Goal: Task Accomplishment & Management: Complete application form

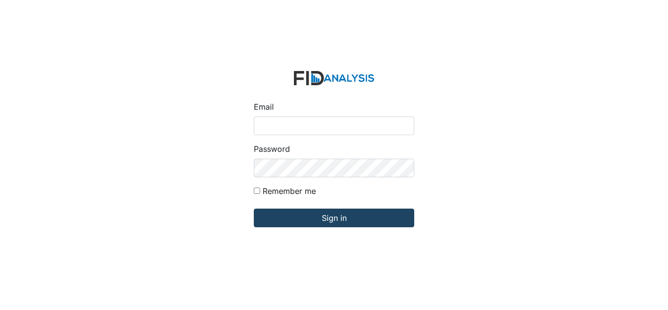
type input "[EMAIL_ADDRESS][DOMAIN_NAME]"
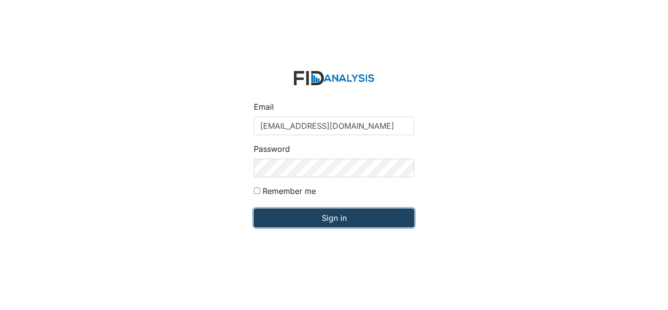
click at [303, 222] on input "Sign in" at bounding box center [334, 217] width 160 height 19
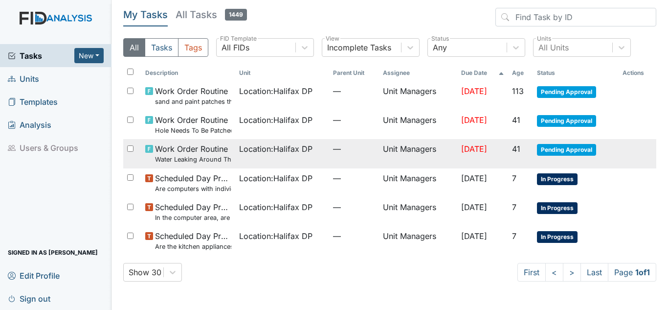
click at [558, 150] on span "Pending Approval" at bounding box center [566, 150] width 59 height 12
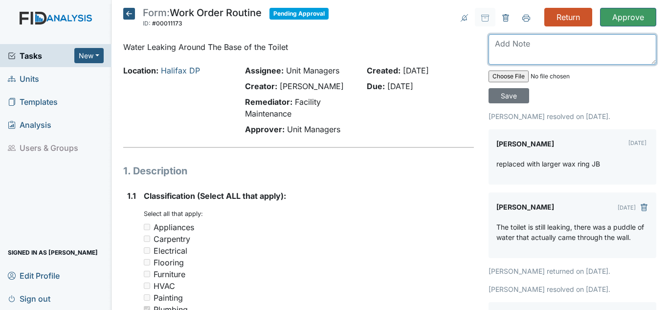
click at [517, 52] on textarea at bounding box center [573, 49] width 168 height 30
type textarea "The is still leaking, toilet may need to be replaced."
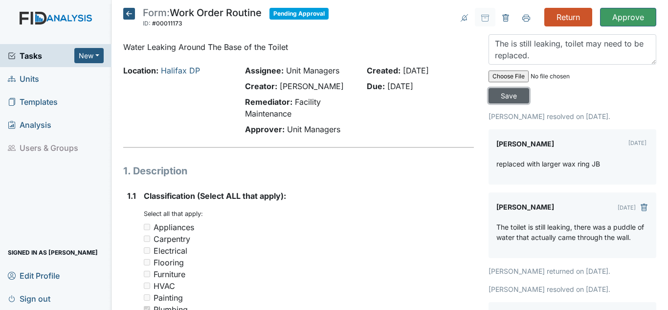
click at [511, 92] on input "Save" at bounding box center [509, 95] width 41 height 15
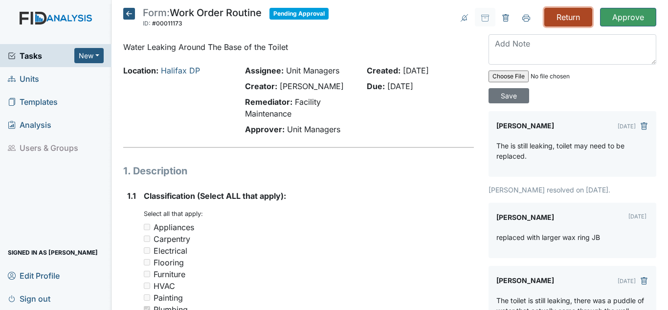
click at [567, 19] on input "Return" at bounding box center [569, 17] width 48 height 19
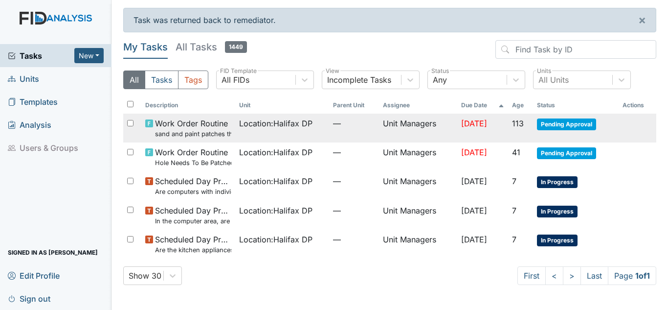
click at [560, 129] on span "Pending Approval" at bounding box center [566, 124] width 59 height 12
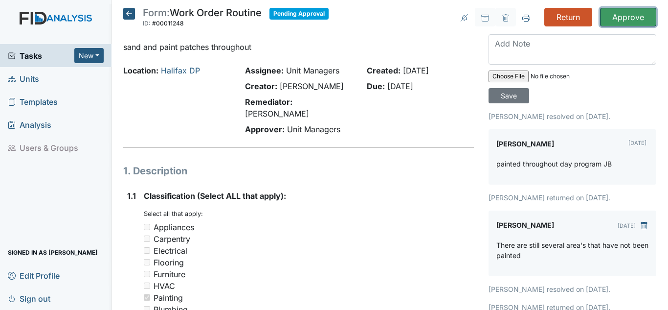
click at [623, 16] on input "Approve" at bounding box center [628, 17] width 56 height 19
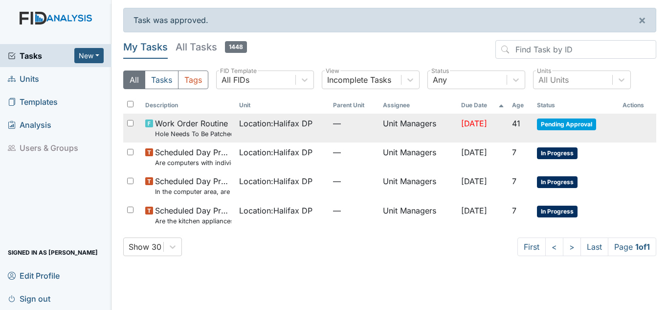
click at [458, 131] on td "[DATE]" at bounding box center [482, 128] width 51 height 29
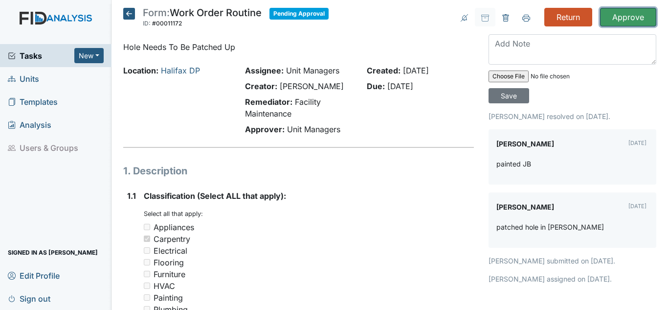
click at [639, 21] on input "Approve" at bounding box center [628, 17] width 56 height 19
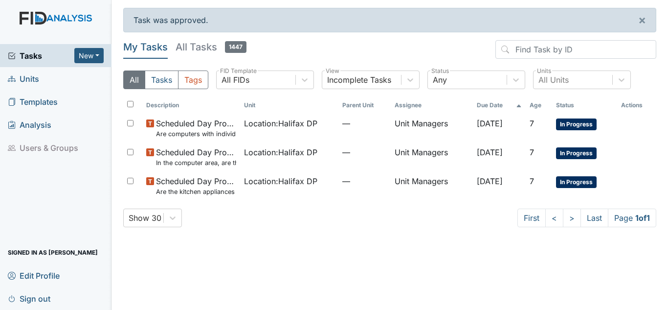
click at [46, 81] on link "Units" at bounding box center [56, 78] width 112 height 23
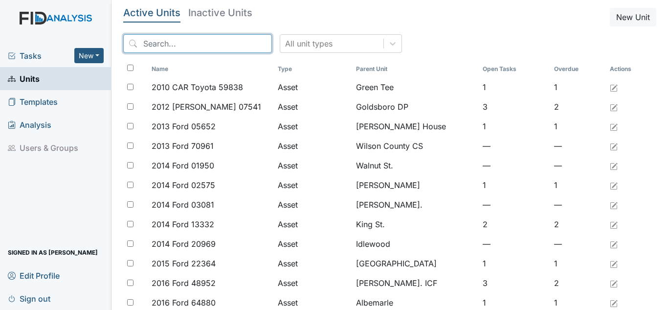
click at [239, 44] on input "search" at bounding box center [197, 43] width 149 height 19
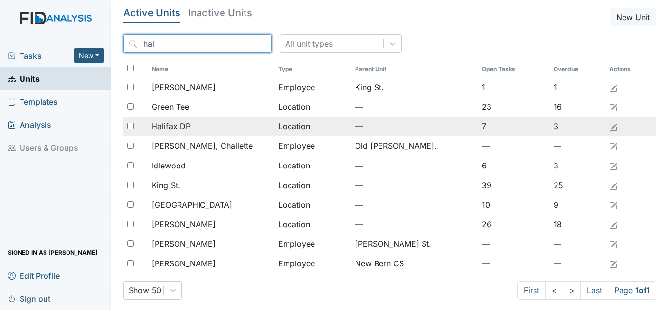
type input "hal"
click at [198, 134] on td "Halifax DP" at bounding box center [211, 126] width 127 height 20
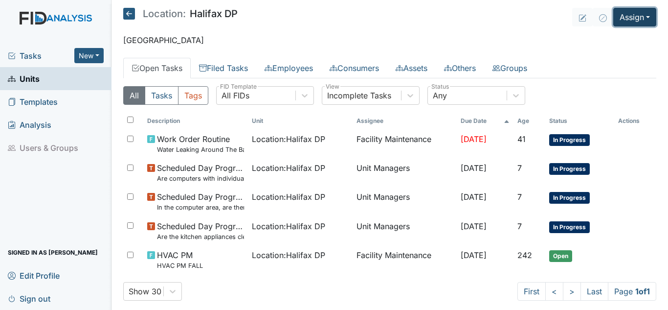
click at [622, 17] on button "Assign" at bounding box center [634, 17] width 43 height 19
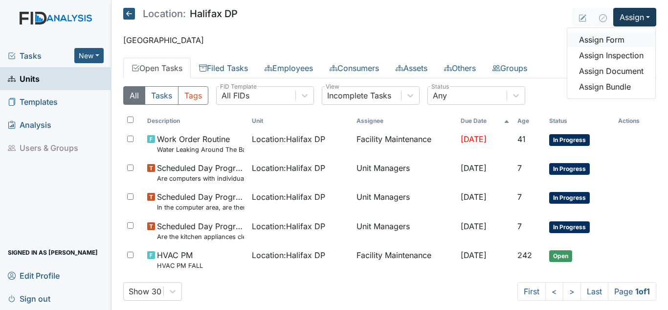
click at [604, 39] on link "Assign Form" at bounding box center [612, 40] width 88 height 16
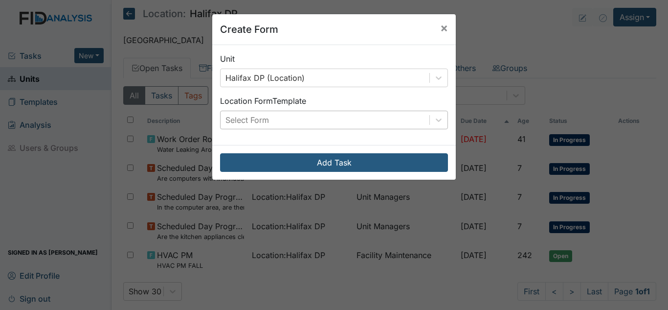
click at [395, 117] on div "Select Form" at bounding box center [325, 120] width 209 height 18
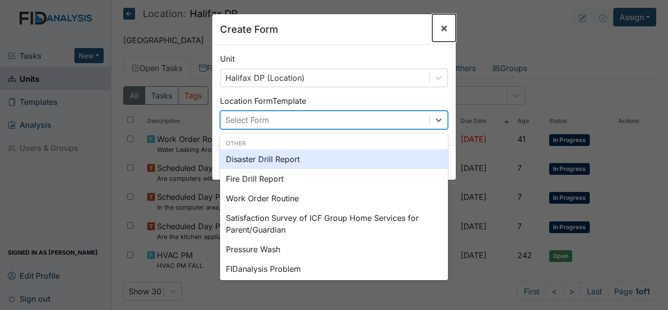
click at [440, 32] on span "×" at bounding box center [444, 28] width 8 height 14
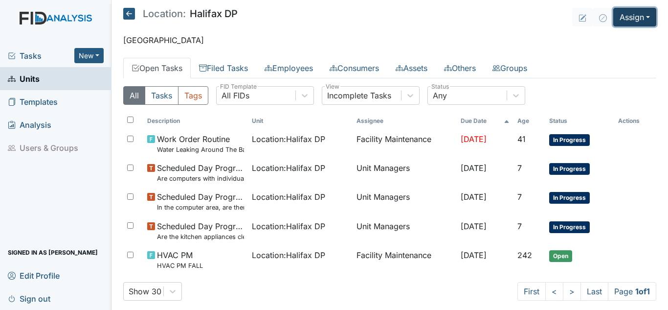
click at [628, 12] on button "Assign" at bounding box center [634, 17] width 43 height 19
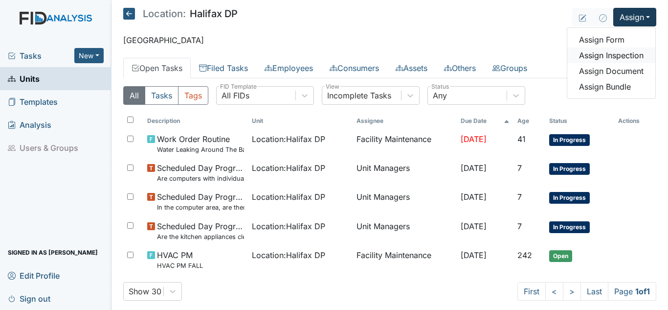
click at [610, 51] on link "Assign Inspection" at bounding box center [612, 55] width 88 height 16
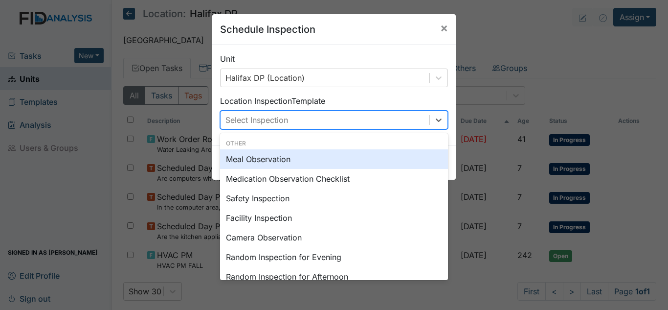
click at [371, 116] on div "Select Inspection" at bounding box center [325, 120] width 209 height 18
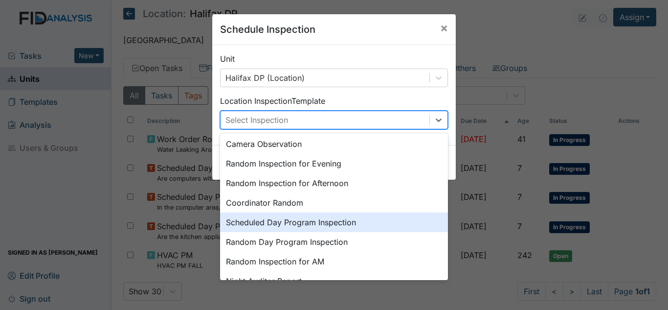
scroll to position [98, 0]
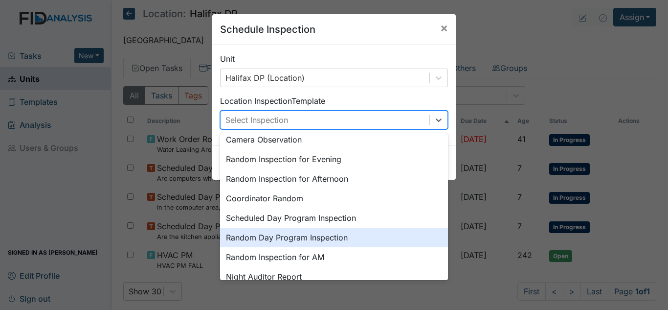
click at [289, 237] on div "Random Day Program Inspection" at bounding box center [334, 237] width 228 height 20
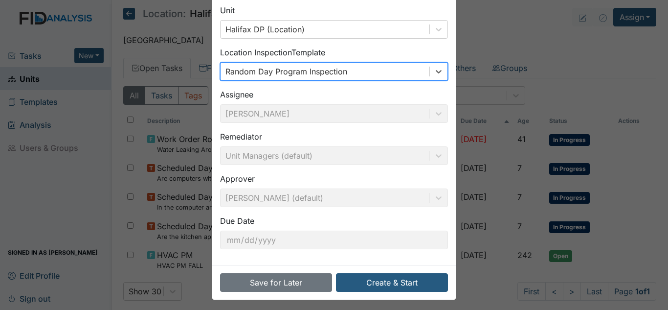
scroll to position [52, 0]
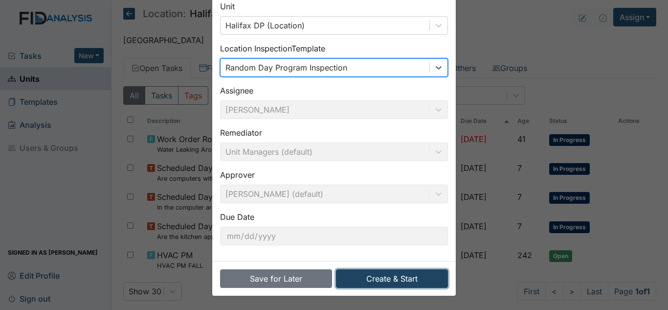
click at [405, 277] on button "Create & Start" at bounding box center [392, 278] width 112 height 19
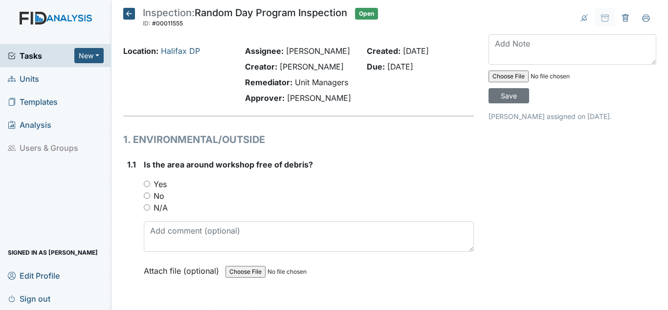
click at [139, 169] on div "1.1 Is the area around workshop free of debris? You must select one of the belo…" at bounding box center [298, 225] width 351 height 133
click at [176, 185] on div "Yes" at bounding box center [309, 184] width 330 height 12
click at [166, 187] on label "Yes" at bounding box center [160, 184] width 13 height 12
click at [150, 187] on input "Yes" at bounding box center [147, 184] width 6 height 6
radio input "true"
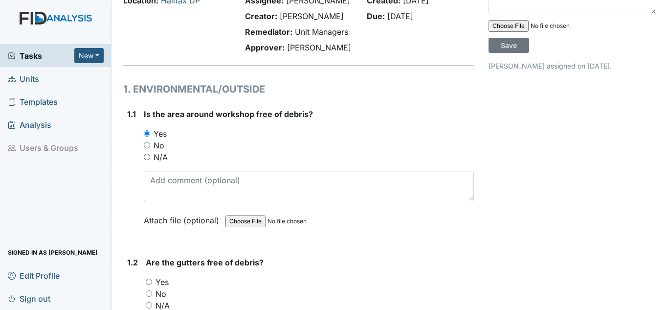
scroll to position [98, 0]
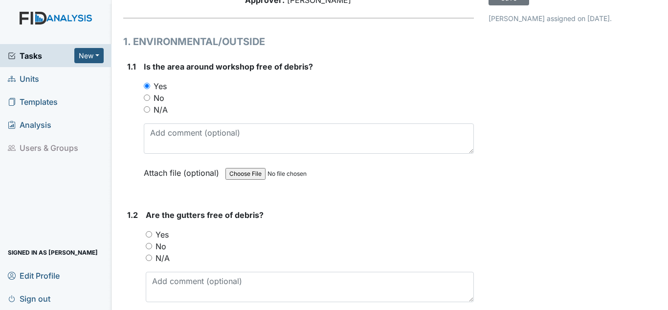
click at [167, 236] on label "Yes" at bounding box center [162, 234] width 13 height 12
click at [152, 236] on input "Yes" at bounding box center [149, 234] width 6 height 6
radio input "true"
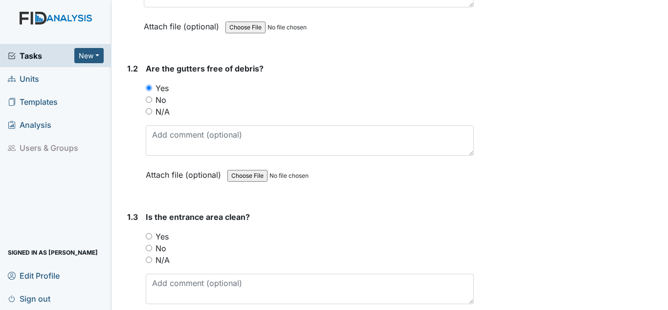
scroll to position [245, 0]
click at [159, 240] on div "Yes" at bounding box center [310, 236] width 328 height 12
click at [156, 232] on label "Yes" at bounding box center [162, 236] width 13 height 12
click at [152, 232] on input "Yes" at bounding box center [149, 235] width 6 height 6
radio input "true"
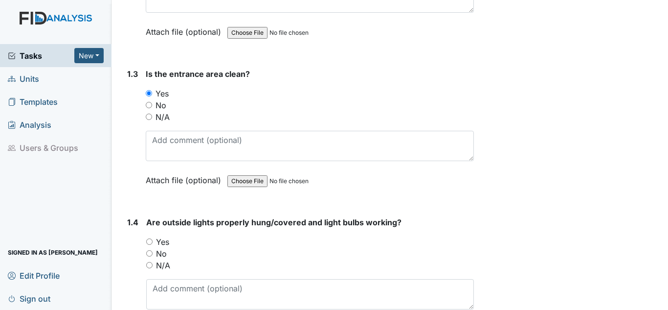
scroll to position [391, 0]
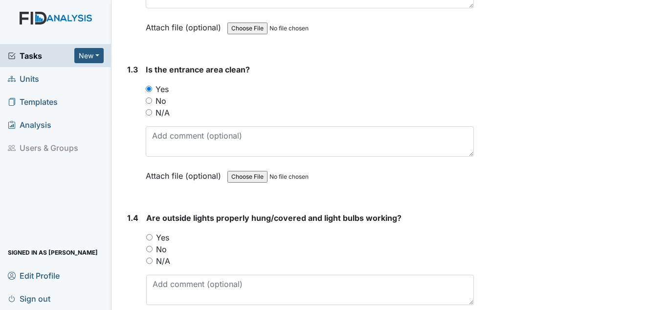
click at [159, 242] on label "Yes" at bounding box center [162, 237] width 13 height 12
click at [165, 237] on label "Yes" at bounding box center [162, 237] width 13 height 12
click at [153, 237] on input "Yes" at bounding box center [149, 237] width 6 height 6
radio input "true"
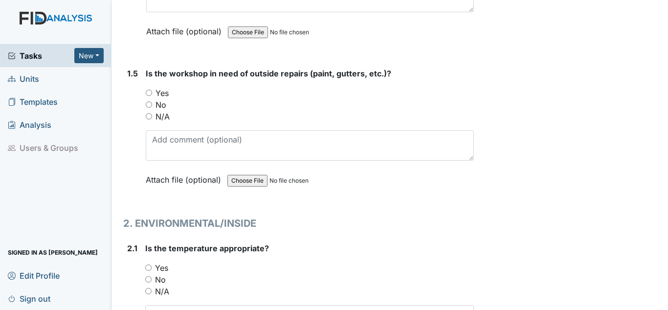
scroll to position [685, 0]
click at [159, 103] on label "No" at bounding box center [161, 104] width 11 height 12
click at [152, 103] on input "No" at bounding box center [149, 103] width 6 height 6
radio input "true"
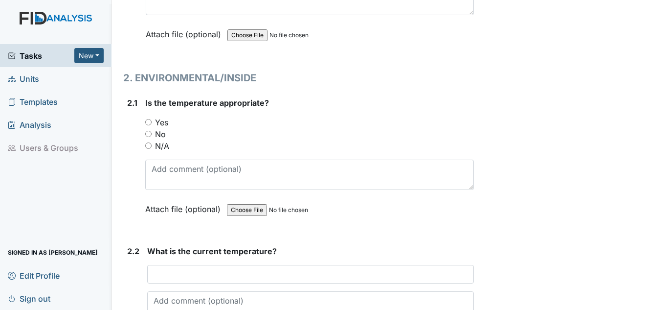
scroll to position [832, 0]
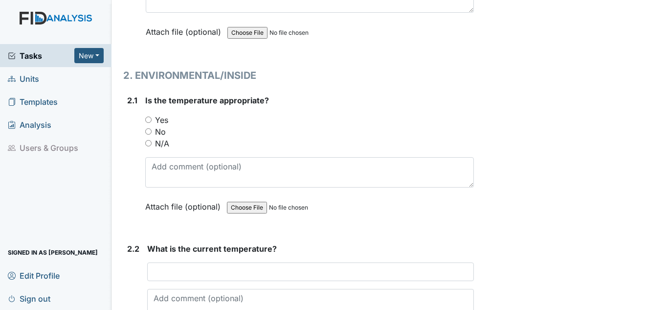
click at [162, 121] on label "Yes" at bounding box center [161, 120] width 13 height 12
click at [152, 121] on input "Yes" at bounding box center [148, 119] width 6 height 6
radio input "true"
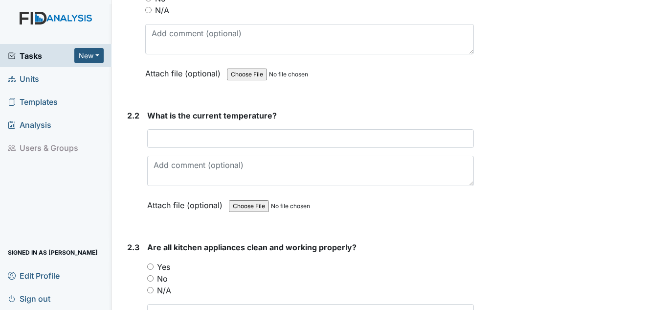
scroll to position [978, 0]
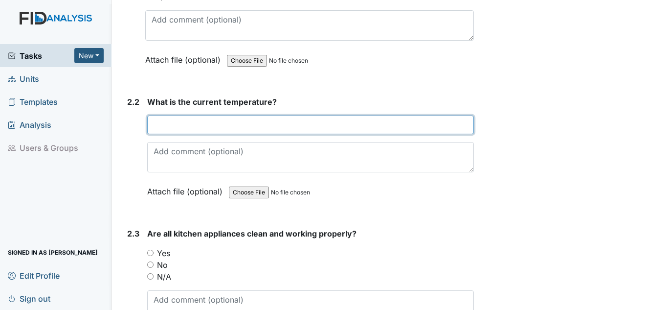
drag, startPoint x: 183, startPoint y: 128, endPoint x: 231, endPoint y: 127, distance: 47.9
click at [184, 128] on input "text" at bounding box center [310, 124] width 327 height 19
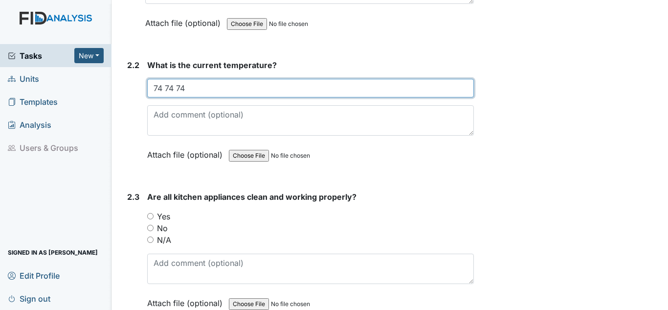
scroll to position [1076, 0]
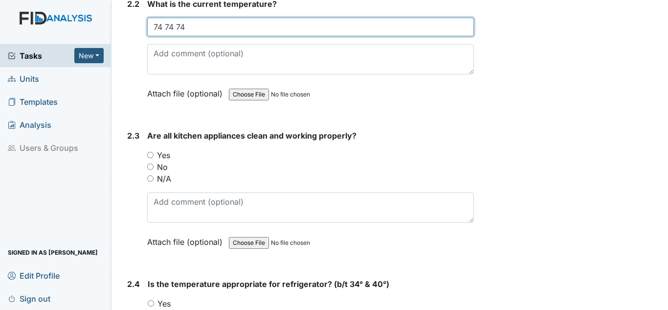
type input "74 74 74"
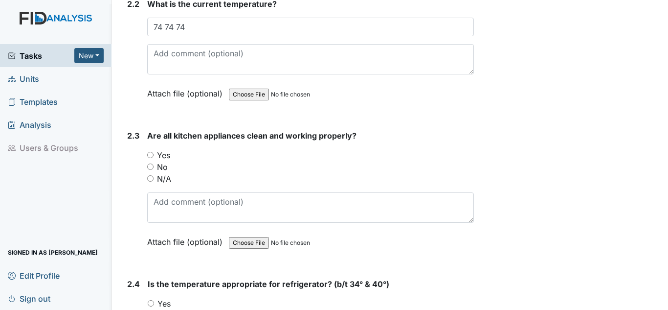
click at [163, 157] on label "Yes" at bounding box center [163, 155] width 13 height 12
click at [154, 157] on input "Yes" at bounding box center [150, 155] width 6 height 6
radio input "true"
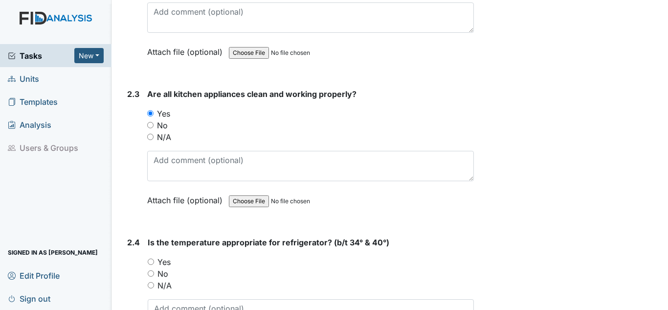
scroll to position [1174, 0]
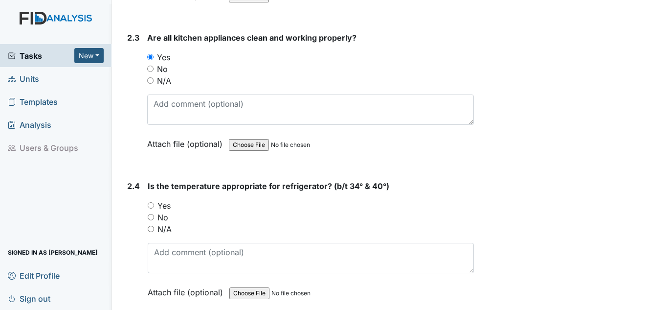
click at [168, 204] on label "Yes" at bounding box center [164, 206] width 13 height 12
click at [154, 204] on input "Yes" at bounding box center [151, 205] width 6 height 6
radio input "true"
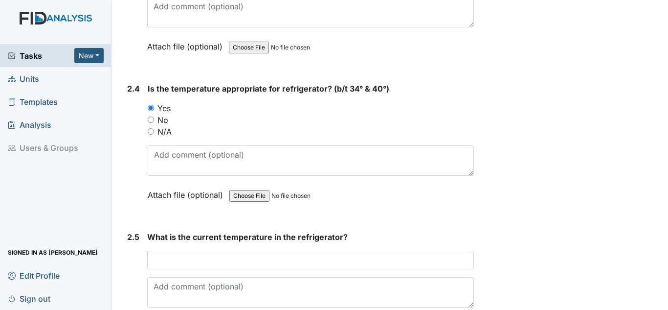
scroll to position [1272, 0]
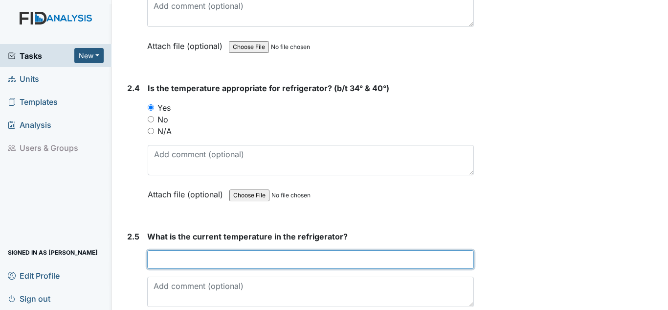
click at [235, 259] on input "text" at bounding box center [310, 259] width 327 height 19
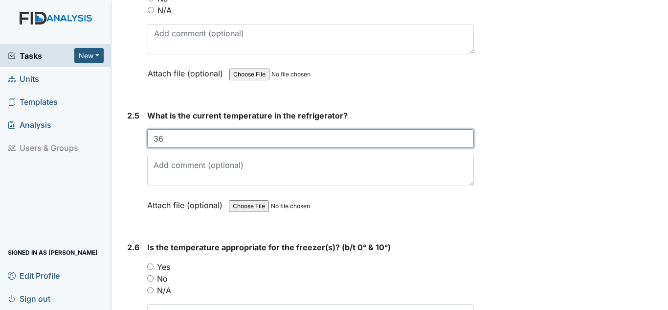
scroll to position [1419, 0]
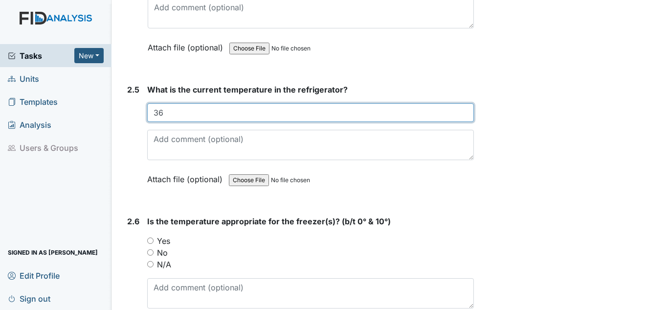
type input "36"
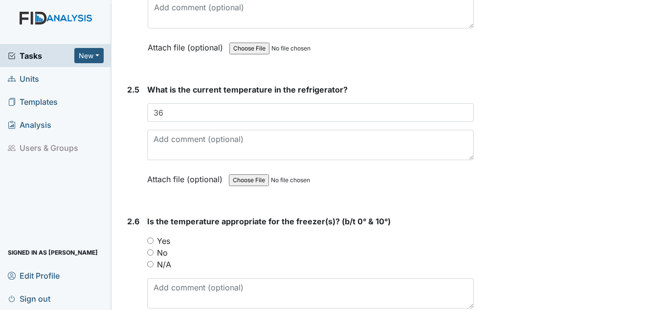
drag, startPoint x: 159, startPoint y: 239, endPoint x: 166, endPoint y: 235, distance: 7.9
click at [159, 238] on label "Yes" at bounding box center [163, 241] width 13 height 12
click at [154, 238] on input "Yes" at bounding box center [150, 240] width 6 height 6
radio input "true"
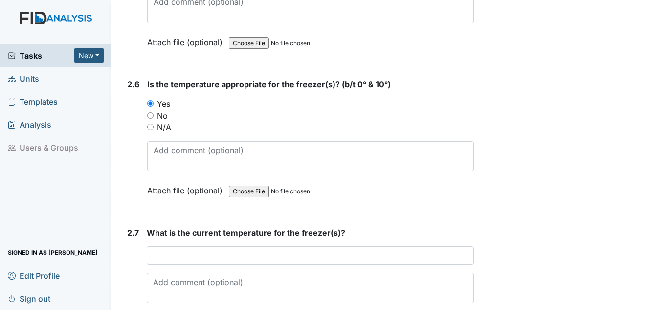
scroll to position [1614, 0]
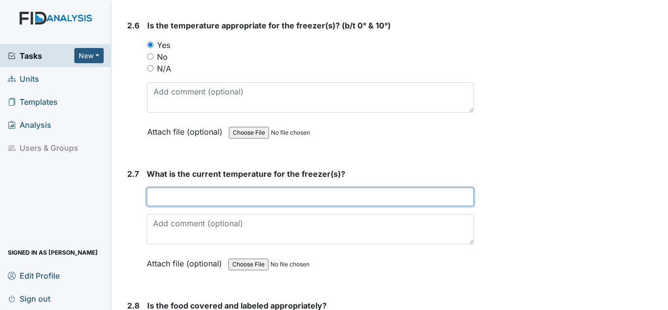
click at [186, 199] on input "text" at bounding box center [310, 196] width 327 height 19
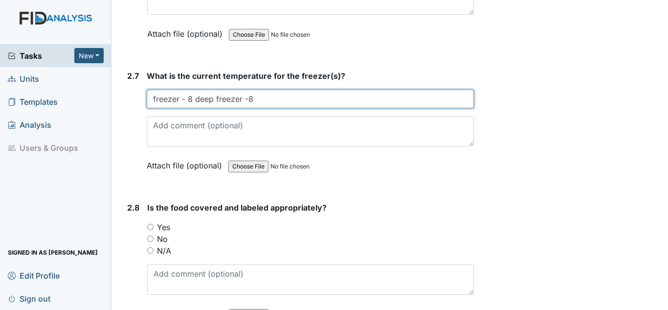
scroll to position [1761, 0]
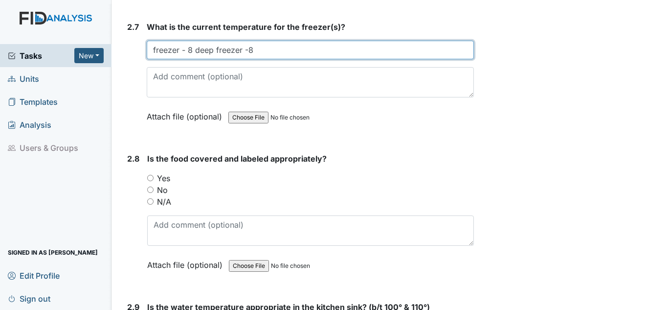
type input "freezer - 8 deep freezer -8"
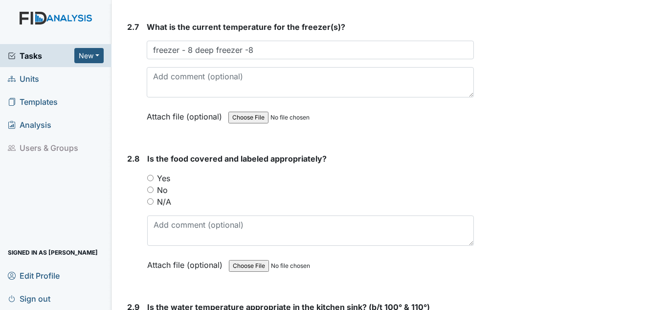
click at [166, 180] on label "Yes" at bounding box center [163, 178] width 13 height 12
click at [154, 180] on input "Yes" at bounding box center [150, 178] width 6 height 6
radio input "true"
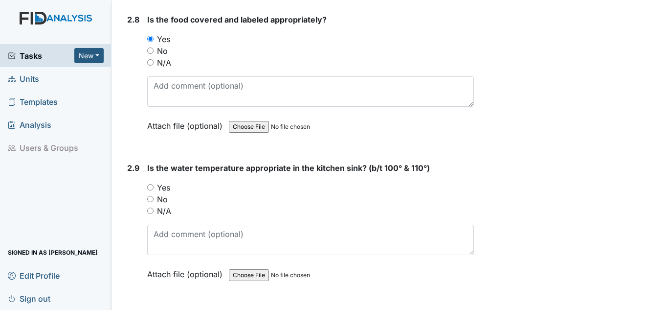
scroll to position [1908, 0]
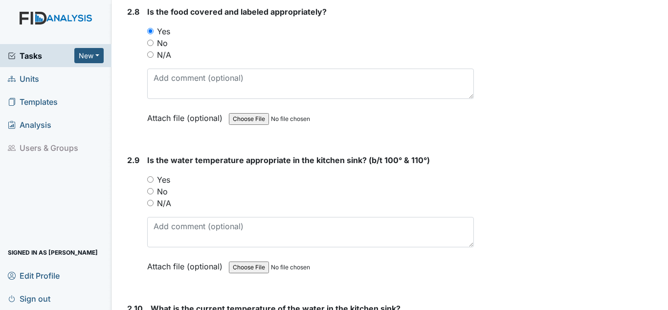
click at [158, 182] on label "Yes" at bounding box center [163, 180] width 13 height 12
click at [154, 182] on input "Yes" at bounding box center [150, 179] width 6 height 6
radio input "true"
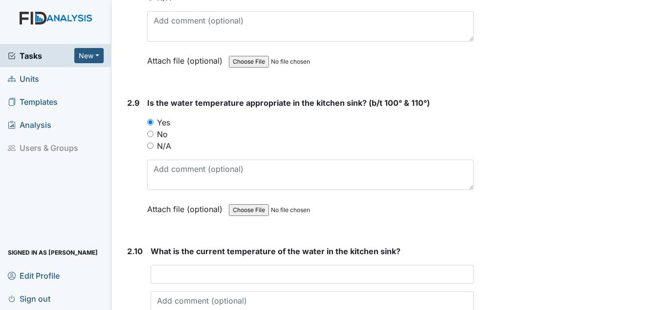
scroll to position [2055, 0]
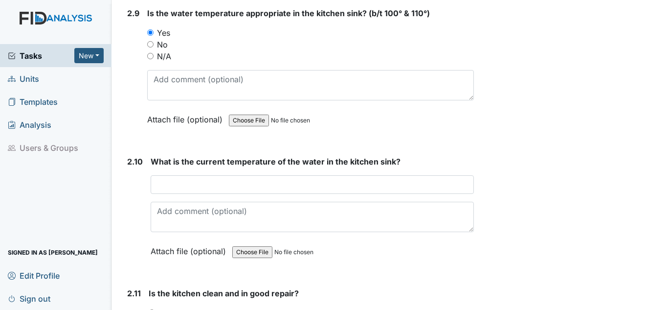
click at [177, 169] on div "What is the current temperature of the water in the kitchen sink? This field is…" at bounding box center [312, 210] width 323 height 108
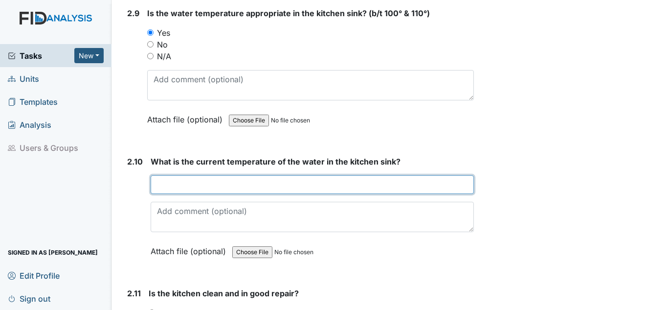
click at [173, 186] on input "text" at bounding box center [312, 184] width 323 height 19
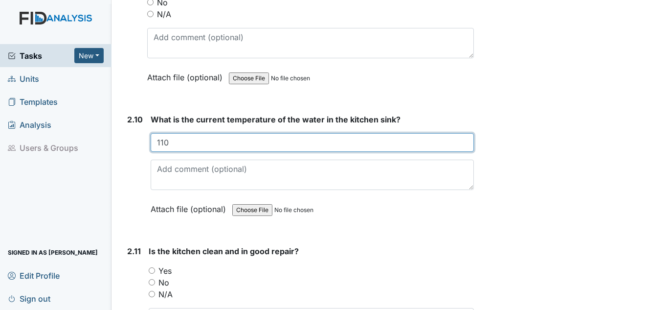
scroll to position [2153, 0]
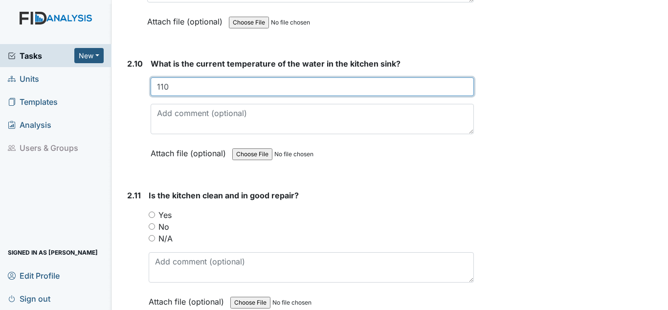
type input "110"
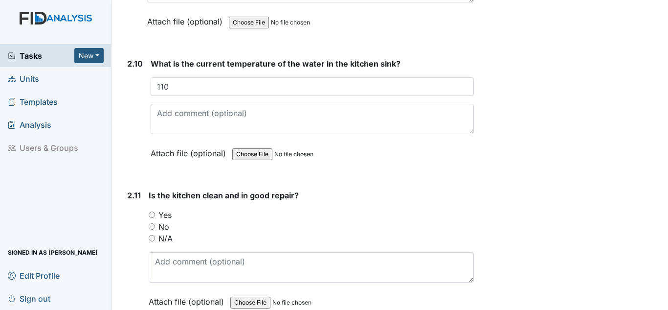
click at [165, 216] on label "Yes" at bounding box center [165, 215] width 13 height 12
click at [155, 216] on input "Yes" at bounding box center [152, 214] width 6 height 6
radio input "true"
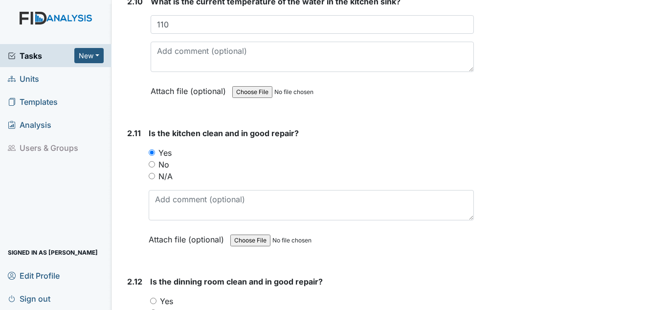
scroll to position [2348, 0]
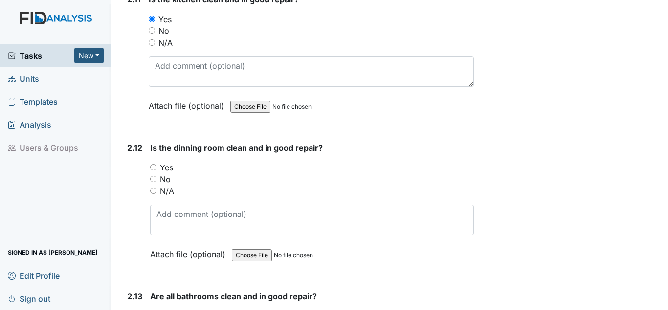
click at [165, 165] on label "Yes" at bounding box center [166, 167] width 13 height 12
click at [157, 165] on input "Yes" at bounding box center [153, 167] width 6 height 6
radio input "true"
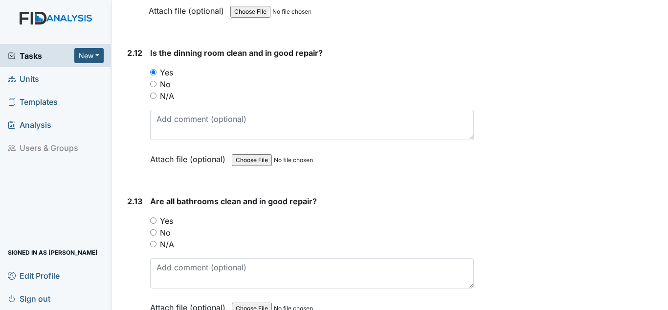
scroll to position [2446, 0]
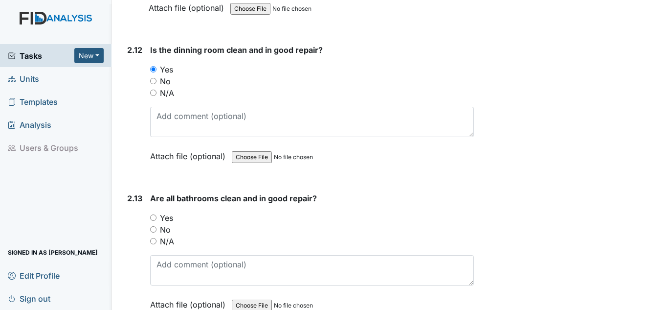
click at [167, 220] on label "Yes" at bounding box center [166, 218] width 13 height 12
click at [157, 220] on input "Yes" at bounding box center [153, 217] width 6 height 6
radio input "true"
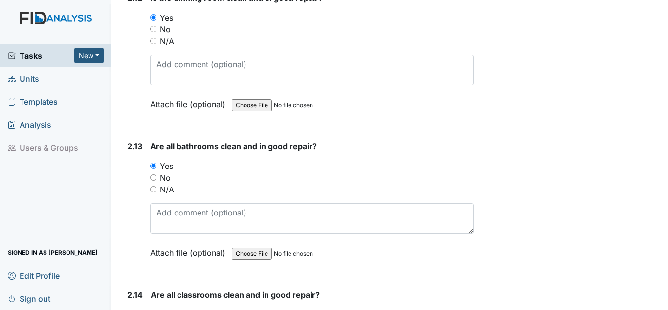
scroll to position [2593, 0]
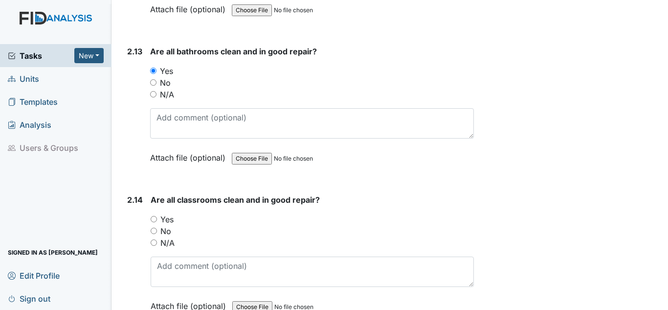
click at [165, 224] on label "Yes" at bounding box center [166, 219] width 13 height 12
click at [157, 222] on input "Yes" at bounding box center [154, 219] width 6 height 6
radio input "true"
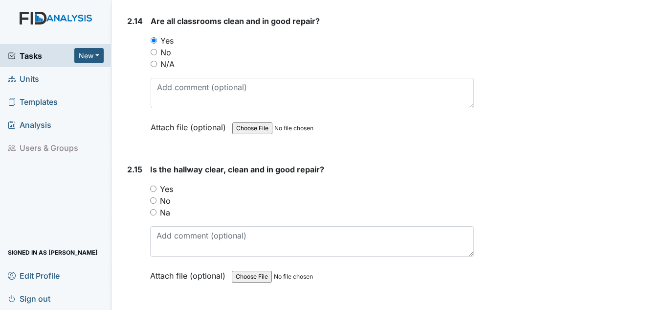
scroll to position [2789, 0]
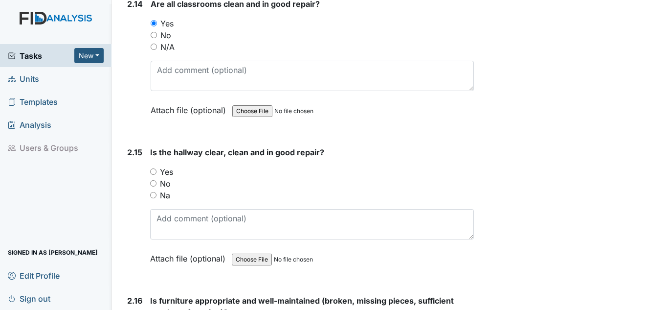
click at [165, 170] on label "Yes" at bounding box center [166, 172] width 13 height 12
click at [157, 170] on input "Yes" at bounding box center [153, 171] width 6 height 6
radio input "true"
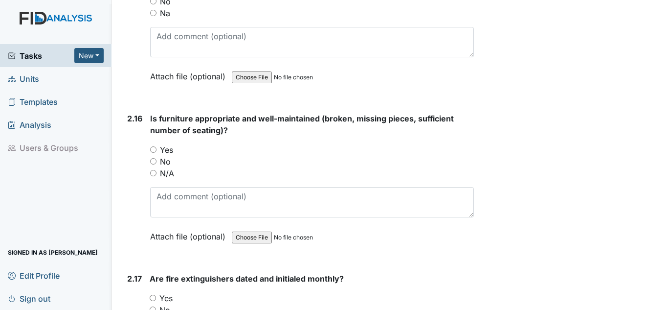
scroll to position [2984, 0]
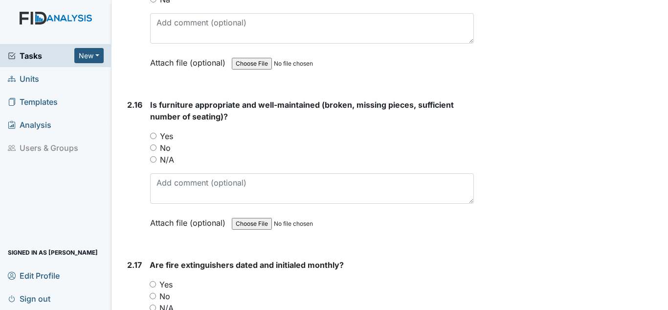
click at [171, 136] on label "Yes" at bounding box center [166, 136] width 13 height 12
click at [157, 136] on input "Yes" at bounding box center [153, 136] width 6 height 6
radio input "true"
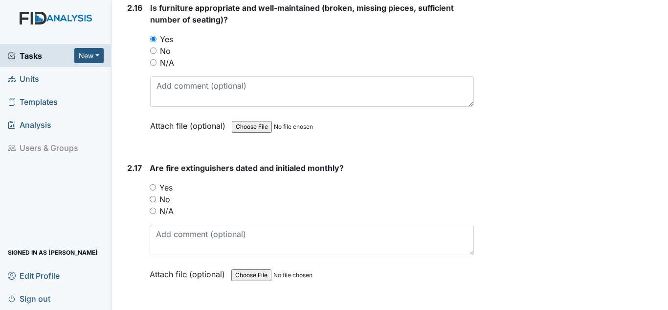
scroll to position [3082, 0]
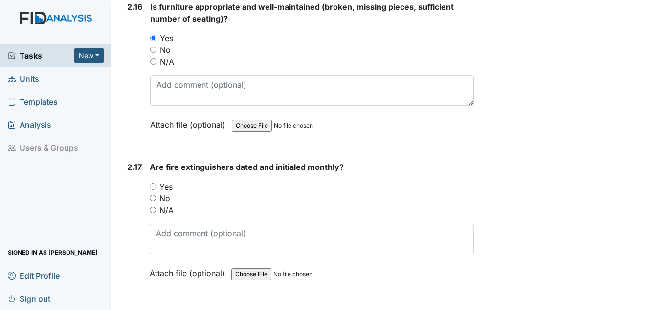
click at [162, 189] on label "Yes" at bounding box center [165, 187] width 13 height 12
click at [156, 189] on input "Yes" at bounding box center [153, 186] width 6 height 6
radio input "true"
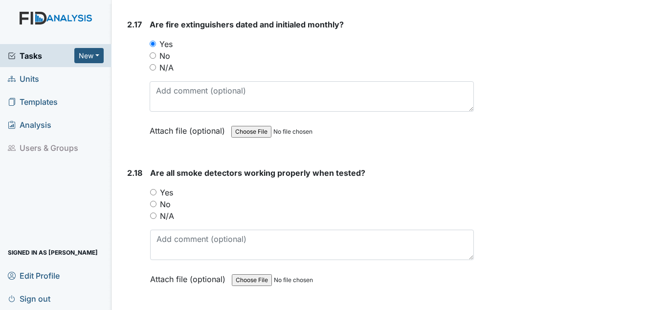
scroll to position [3229, 0]
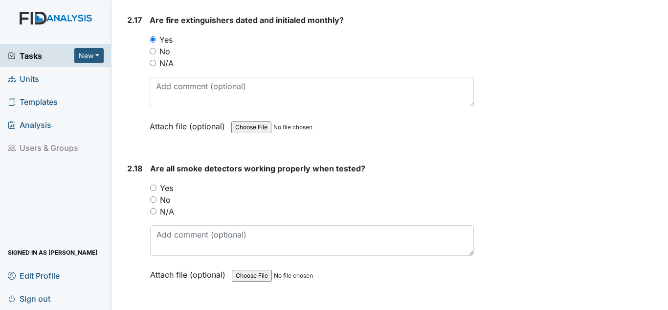
click at [167, 187] on label "Yes" at bounding box center [166, 188] width 13 height 12
click at [161, 187] on label "Yes" at bounding box center [166, 188] width 13 height 12
click at [157, 187] on input "Yes" at bounding box center [153, 187] width 6 height 6
radio input "true"
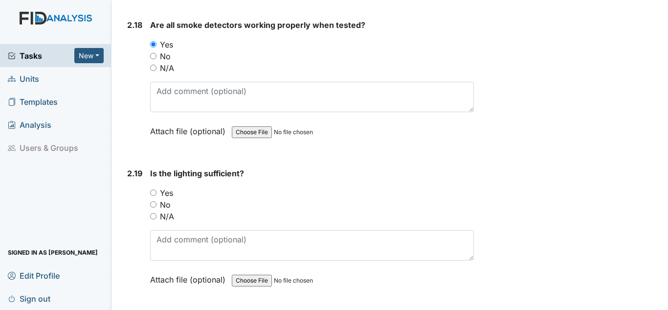
scroll to position [3376, 0]
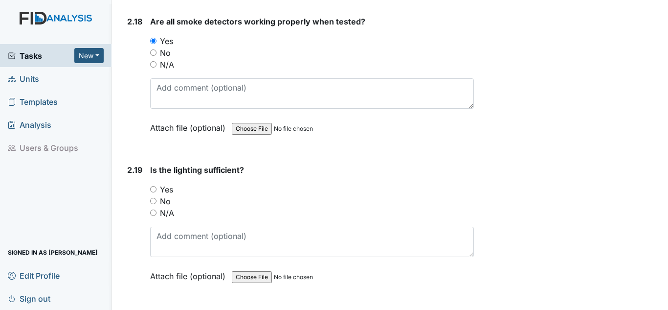
click at [171, 193] on label "Yes" at bounding box center [166, 189] width 13 height 12
click at [157, 192] on input "Yes" at bounding box center [153, 189] width 6 height 6
radio input "true"
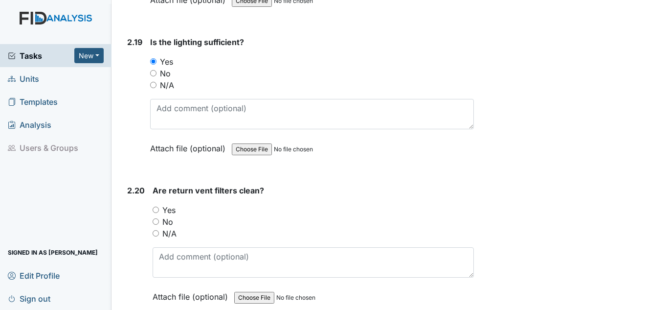
scroll to position [3522, 0]
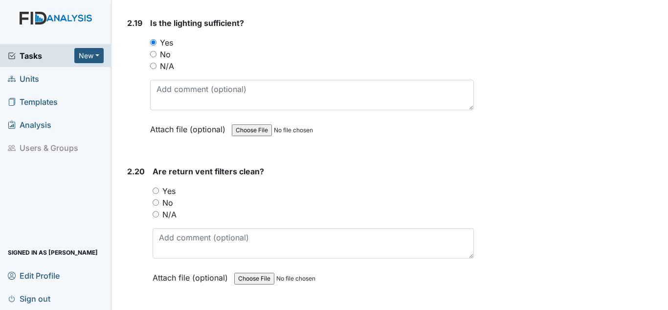
click at [163, 189] on label "Yes" at bounding box center [168, 191] width 13 height 12
click at [159, 189] on input "Yes" at bounding box center [156, 190] width 6 height 6
radio input "true"
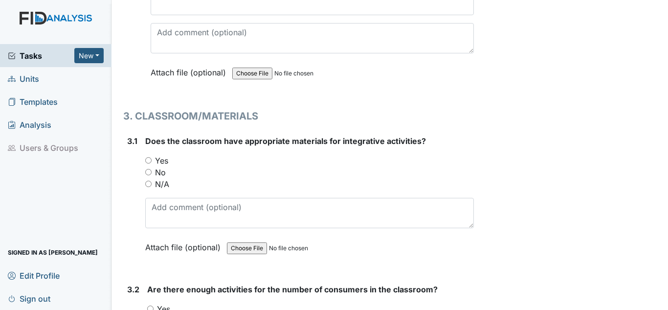
scroll to position [3865, 0]
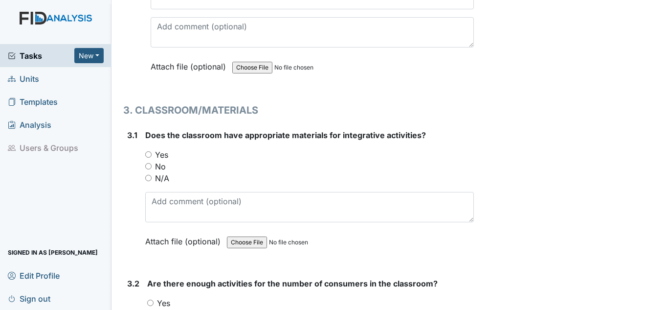
click at [159, 151] on label "Yes" at bounding box center [161, 155] width 13 height 12
click at [152, 151] on input "Yes" at bounding box center [148, 154] width 6 height 6
radio input "true"
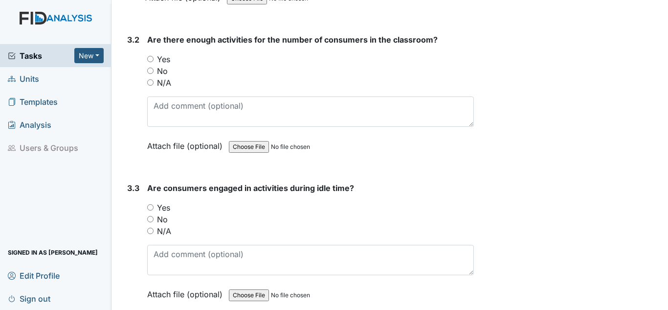
scroll to position [4110, 0]
click at [166, 58] on label "Yes" at bounding box center [163, 58] width 13 height 12
click at [154, 58] on input "Yes" at bounding box center [150, 58] width 6 height 6
radio input "true"
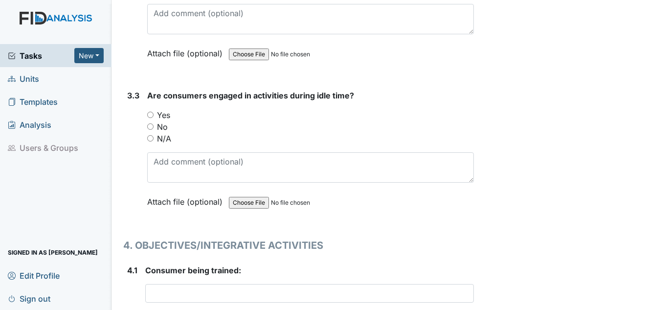
scroll to position [4207, 0]
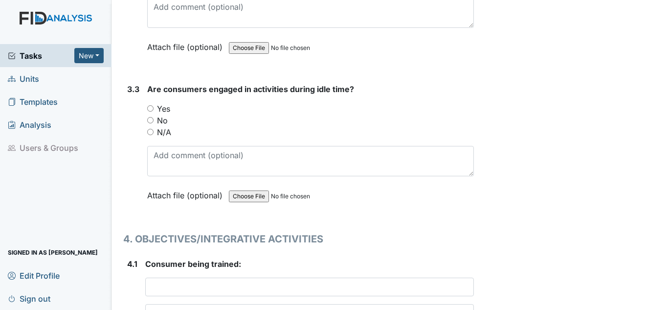
click at [166, 102] on div "Are consumers engaged in activities during idle time? You must select one of th…" at bounding box center [310, 145] width 327 height 125
click at [163, 110] on label "Yes" at bounding box center [163, 109] width 13 height 12
click at [154, 110] on input "Yes" at bounding box center [150, 108] width 6 height 6
radio input "true"
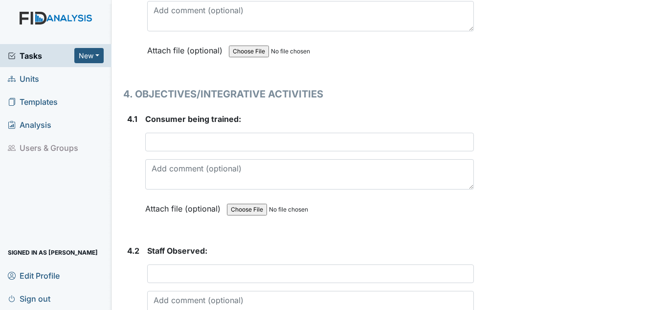
scroll to position [4354, 0]
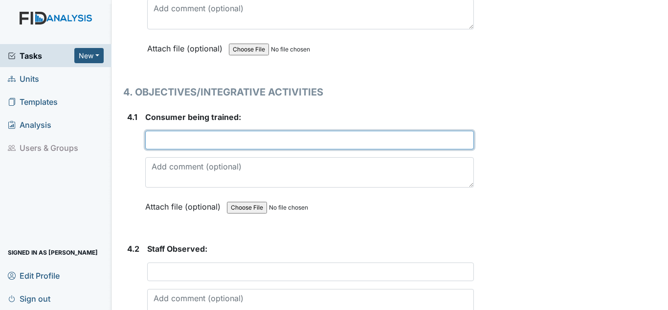
click at [214, 141] on input "text" at bounding box center [309, 140] width 329 height 19
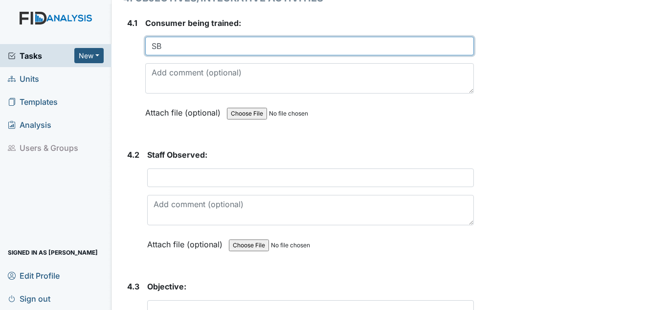
scroll to position [4452, 0]
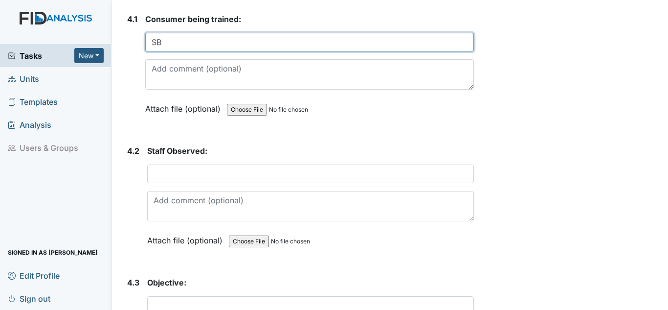
type input "SB"
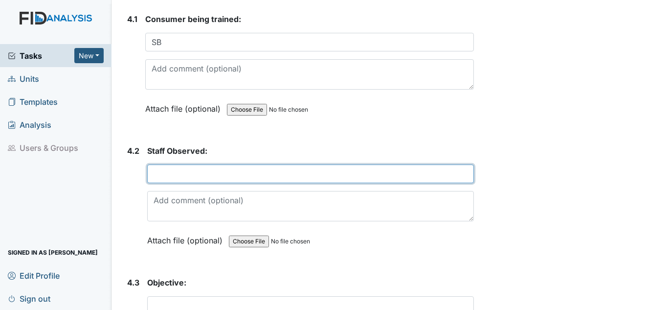
click at [226, 165] on input "text" at bounding box center [310, 173] width 327 height 19
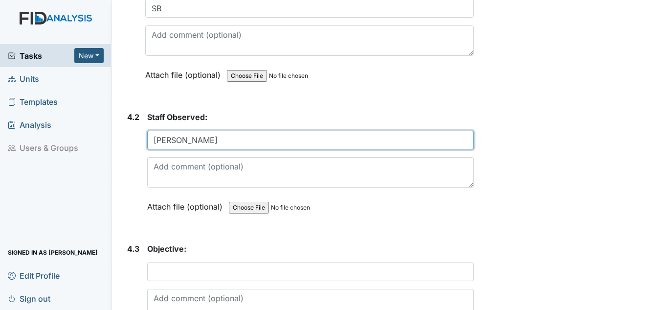
scroll to position [4501, 0]
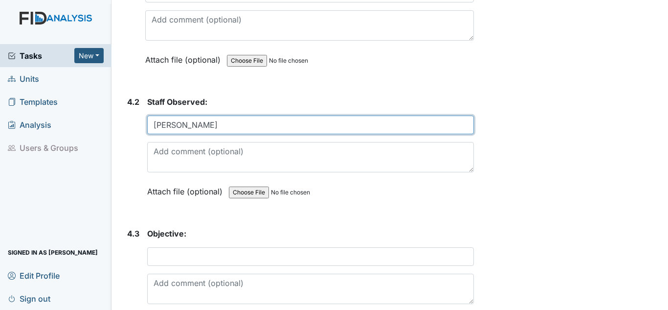
type input "L. Webb"
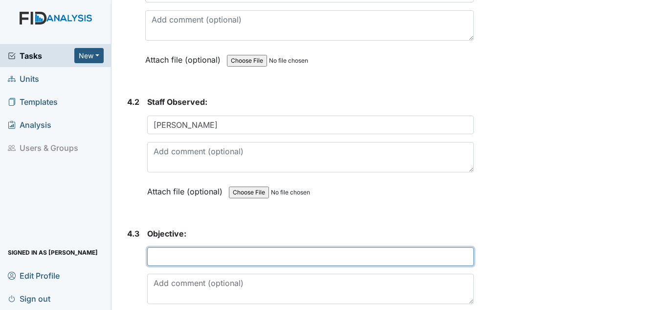
click at [179, 251] on input "text" at bounding box center [310, 256] width 327 height 19
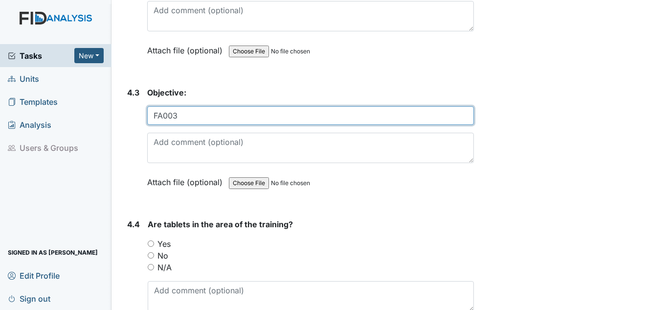
scroll to position [4648, 0]
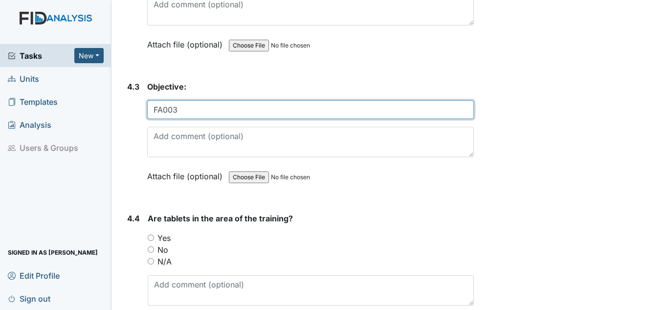
type input "FA003"
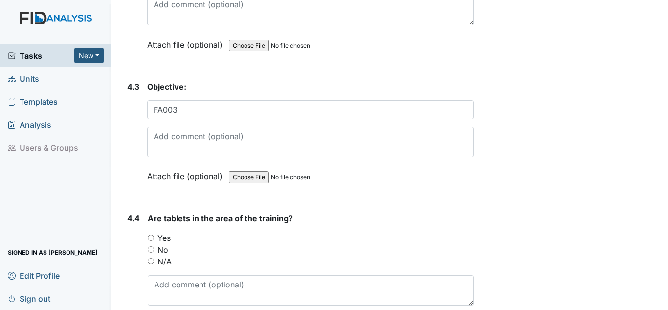
click at [171, 251] on div "No" at bounding box center [311, 250] width 326 height 12
click at [167, 237] on label "Yes" at bounding box center [164, 238] width 13 height 12
click at [154, 237] on input "Yes" at bounding box center [151, 237] width 6 height 6
radio input "true"
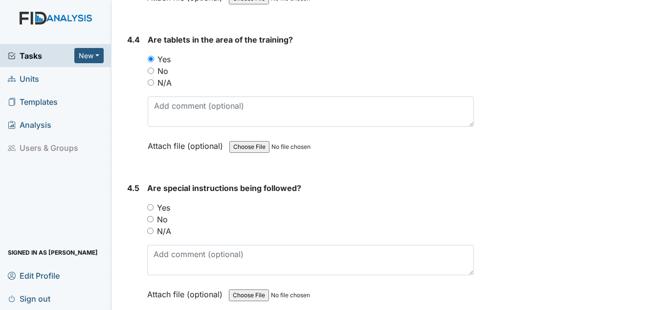
scroll to position [4843, 0]
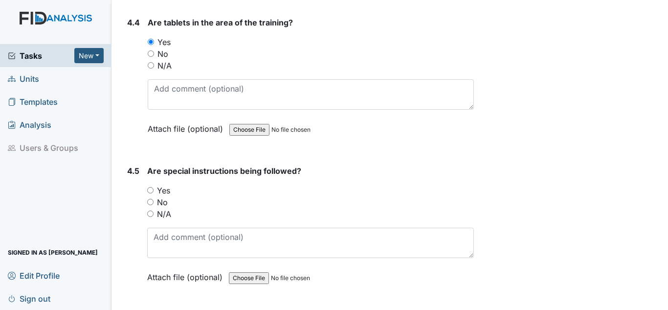
click at [167, 191] on label "Yes" at bounding box center [163, 190] width 13 height 12
click at [154, 191] on input "Yes" at bounding box center [150, 190] width 6 height 6
radio input "true"
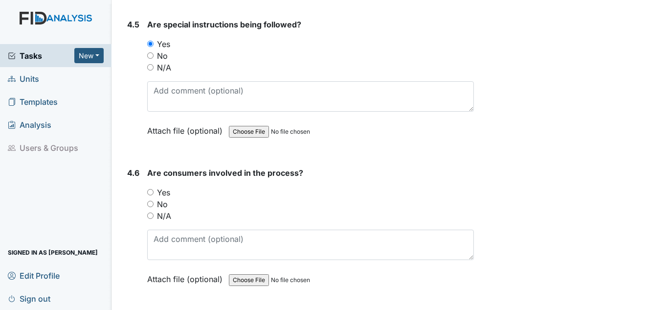
scroll to position [4990, 0]
click at [162, 181] on div "Are consumers involved in the process? You must select one of the below options…" at bounding box center [310, 228] width 327 height 125
click at [166, 190] on label "Yes" at bounding box center [163, 192] width 13 height 12
click at [154, 190] on input "Yes" at bounding box center [150, 191] width 6 height 6
radio input "true"
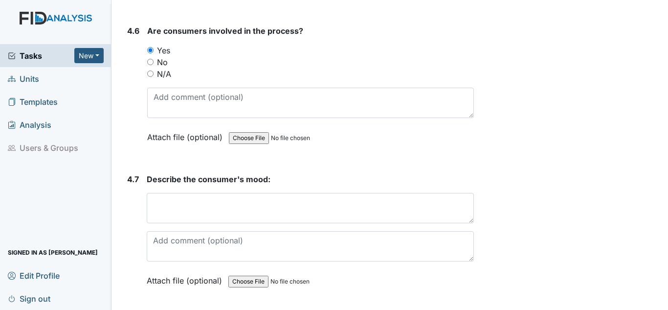
scroll to position [5137, 0]
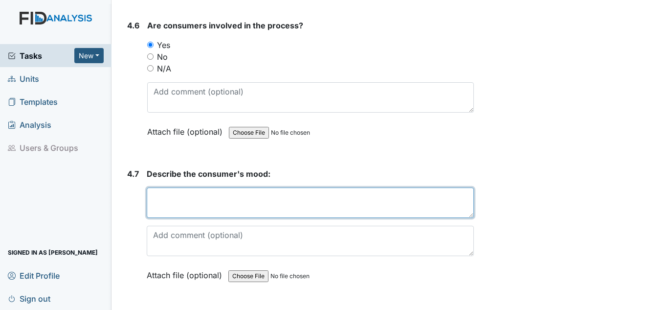
click at [164, 198] on textarea at bounding box center [310, 202] width 327 height 30
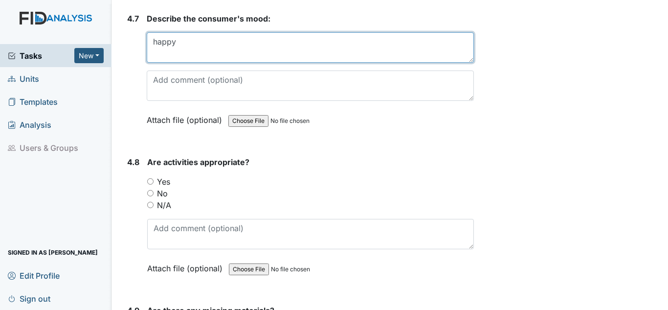
scroll to position [5382, 0]
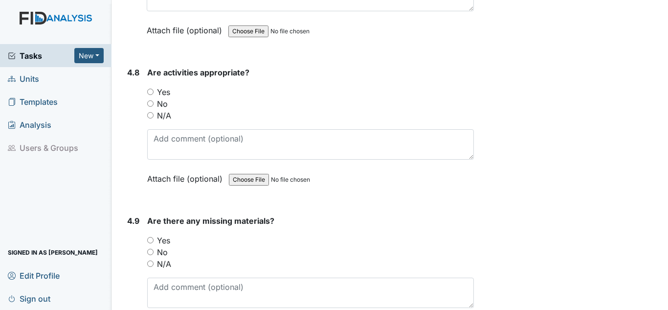
type textarea "happy"
click at [167, 94] on label "Yes" at bounding box center [163, 92] width 13 height 12
click at [154, 94] on input "Yes" at bounding box center [150, 92] width 6 height 6
radio input "true"
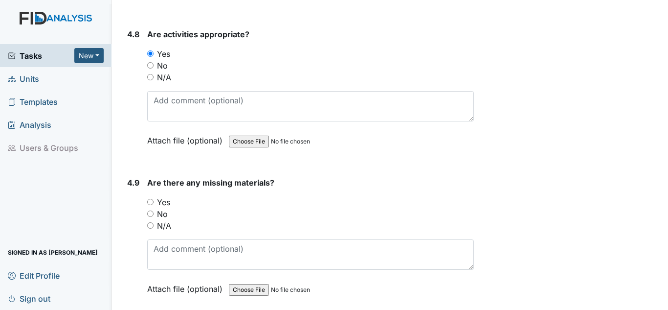
scroll to position [5479, 0]
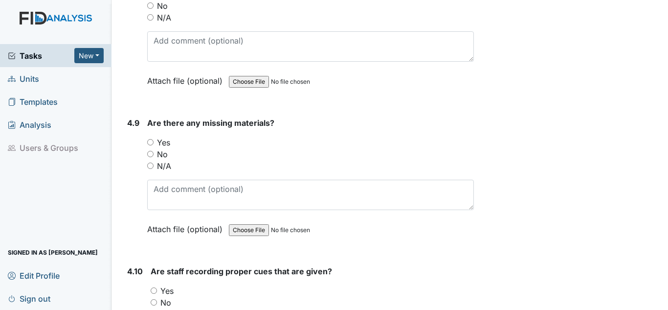
click at [158, 150] on label "No" at bounding box center [162, 154] width 11 height 12
click at [154, 151] on input "No" at bounding box center [150, 154] width 6 height 6
radio input "true"
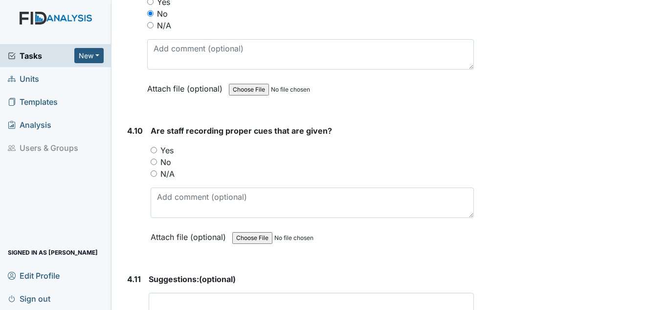
scroll to position [5626, 0]
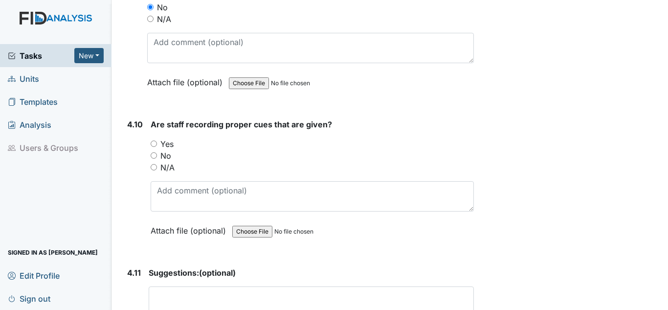
click at [163, 150] on label "No" at bounding box center [165, 156] width 11 height 12
click at [157, 152] on input "No" at bounding box center [154, 155] width 6 height 6
radio input "true"
click at [164, 138] on label "Yes" at bounding box center [166, 144] width 13 height 12
click at [157, 140] on input "Yes" at bounding box center [154, 143] width 6 height 6
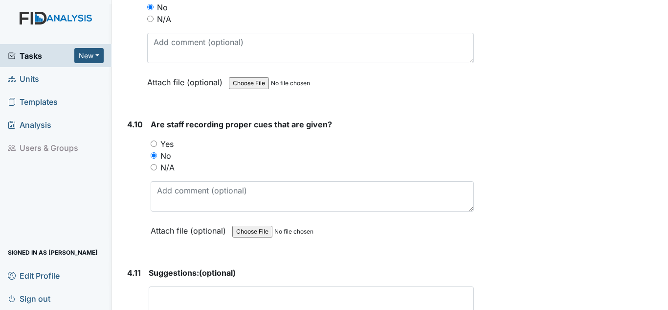
radio input "true"
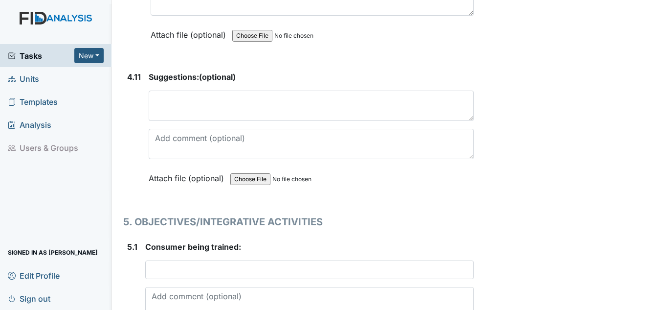
scroll to position [5969, 0]
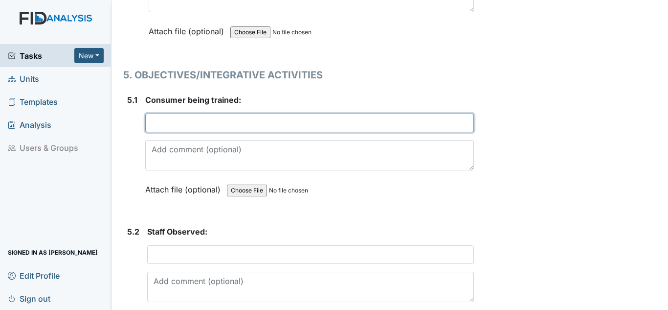
click at [167, 124] on input "text" at bounding box center [309, 123] width 329 height 19
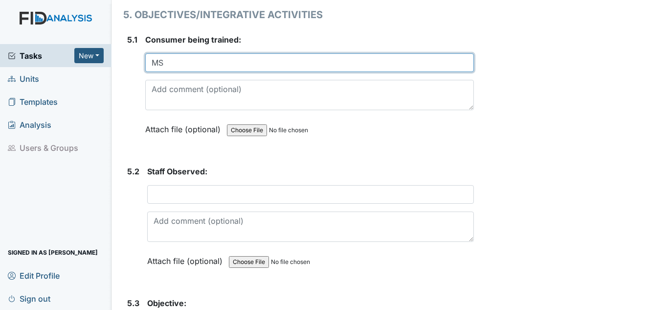
scroll to position [6066, 0]
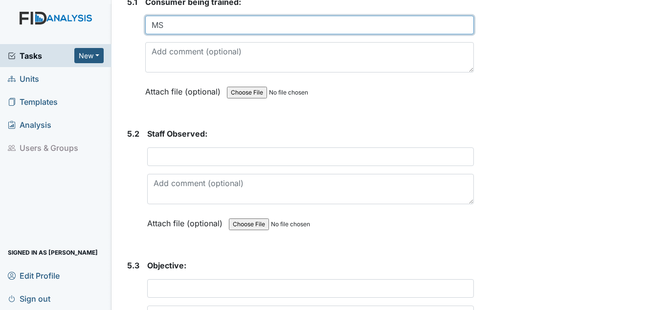
type input "MS"
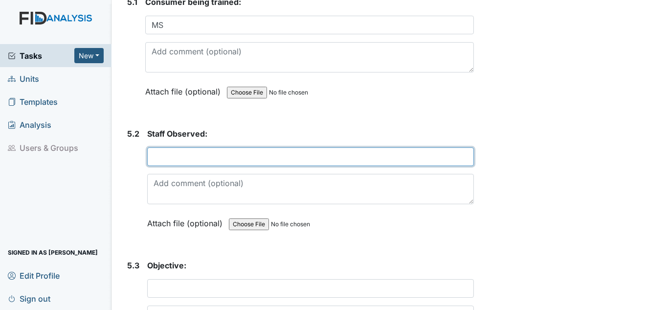
click at [238, 160] on input "text" at bounding box center [310, 156] width 327 height 19
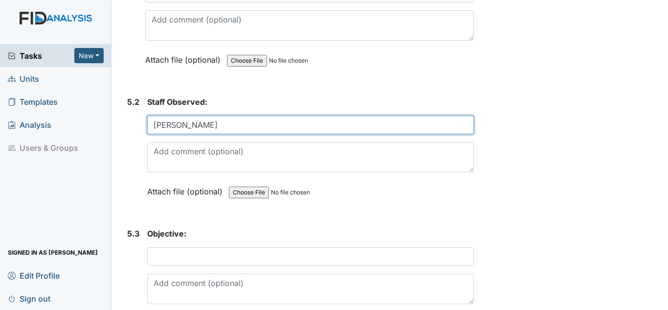
scroll to position [6115, 0]
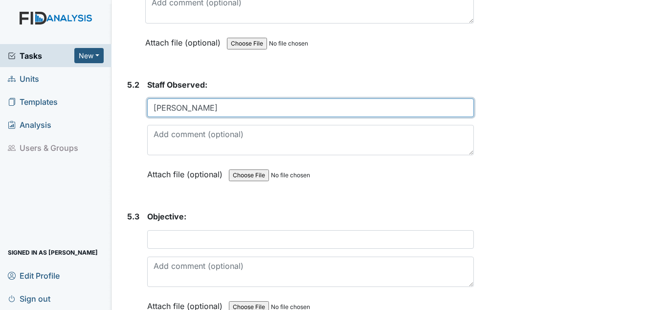
type input "D. Shearin"
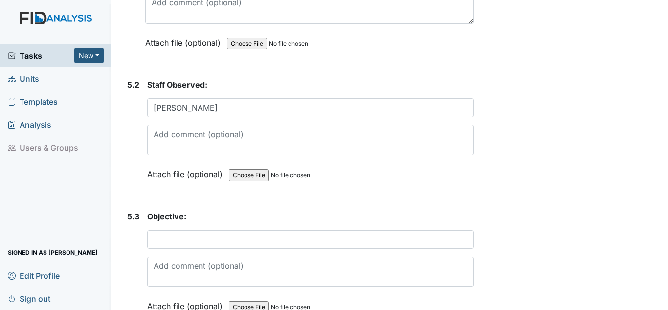
click at [280, 229] on div "Objective: This field is required. Attach file (optional) You can upload .pdf, …" at bounding box center [310, 264] width 327 height 108
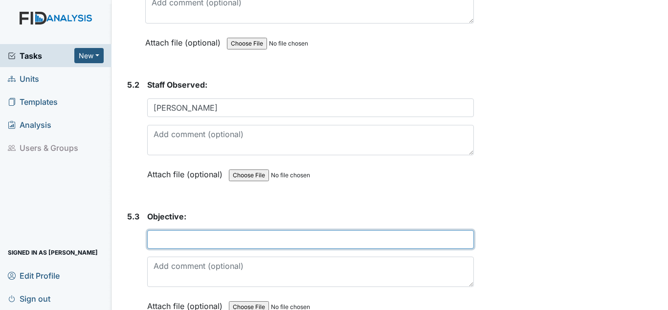
drag, startPoint x: 280, startPoint y: 234, endPoint x: 292, endPoint y: 229, distance: 12.3
click at [292, 229] on div "Objective: This field is required. Attach file (optional) You can upload .pdf, …" at bounding box center [310, 264] width 327 height 108
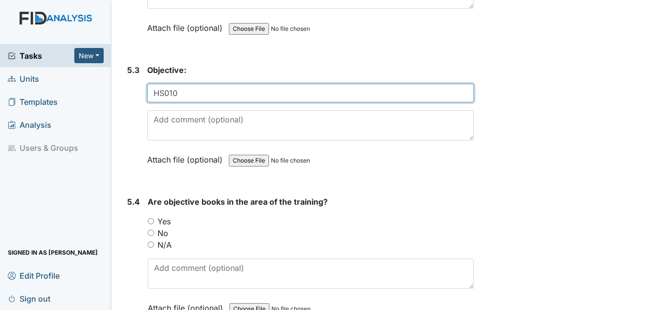
scroll to position [6262, 0]
type input "HS010"
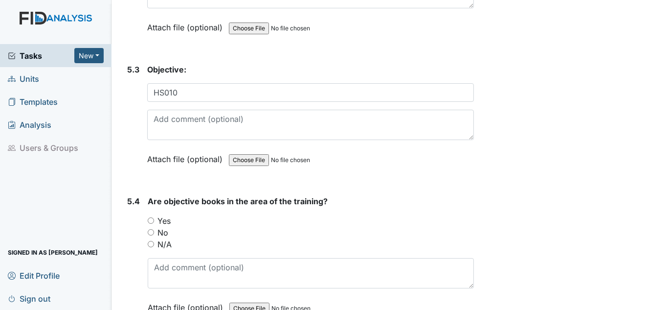
click at [156, 220] on div "Yes" at bounding box center [311, 221] width 326 height 12
click at [168, 218] on label "Yes" at bounding box center [164, 221] width 13 height 12
click at [154, 218] on input "Yes" at bounding box center [151, 220] width 6 height 6
radio input "true"
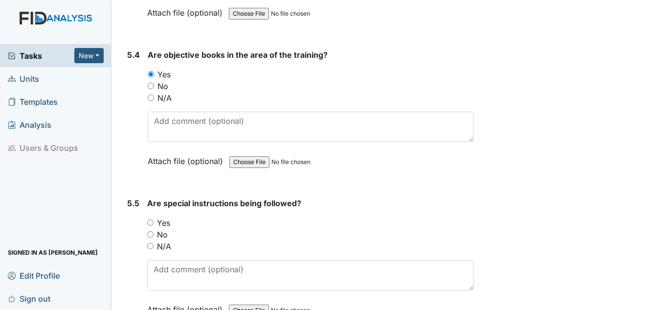
scroll to position [6409, 0]
click at [163, 224] on label "Yes" at bounding box center [163, 222] width 13 height 12
click at [154, 224] on input "Yes" at bounding box center [150, 222] width 6 height 6
radio input "true"
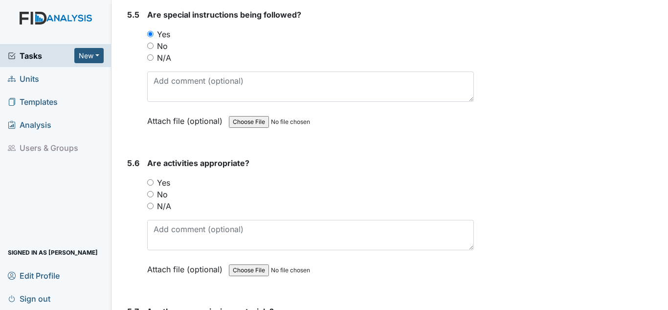
scroll to position [6605, 0]
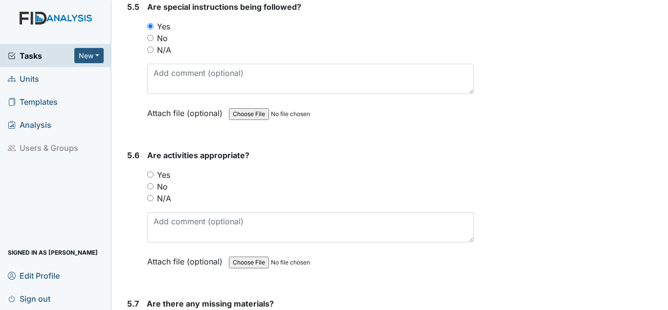
click at [167, 174] on label "Yes" at bounding box center [163, 175] width 13 height 12
click at [154, 174] on input "Yes" at bounding box center [150, 174] width 6 height 6
radio input "true"
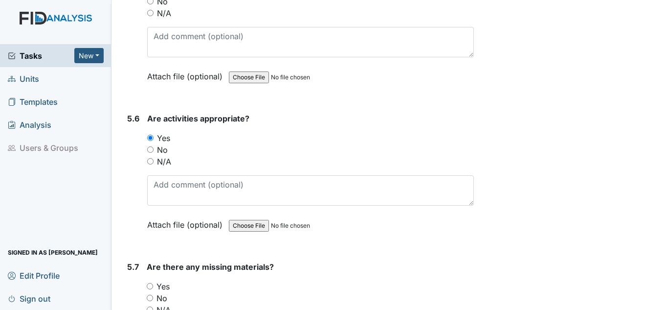
scroll to position [6702, 0]
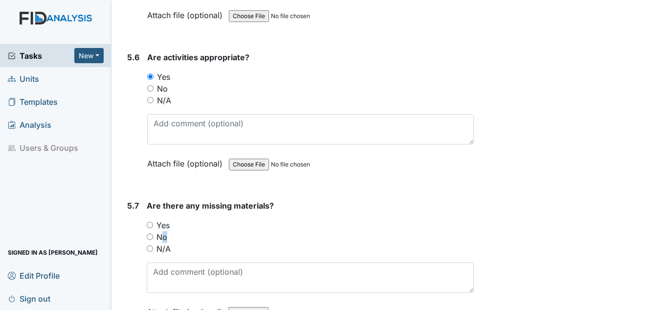
click at [160, 234] on label "No" at bounding box center [162, 237] width 11 height 12
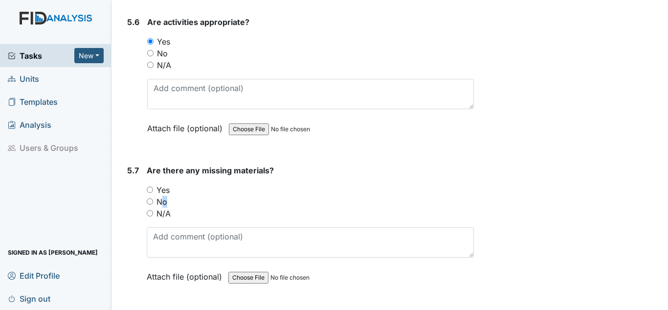
scroll to position [6800, 0]
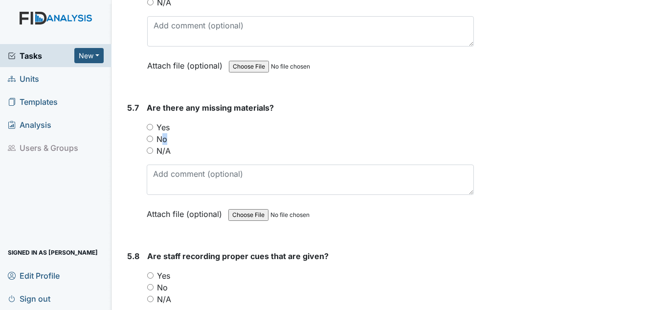
click at [163, 135] on label "No" at bounding box center [162, 139] width 11 height 12
click at [153, 136] on input "No" at bounding box center [150, 139] width 6 height 6
radio input "true"
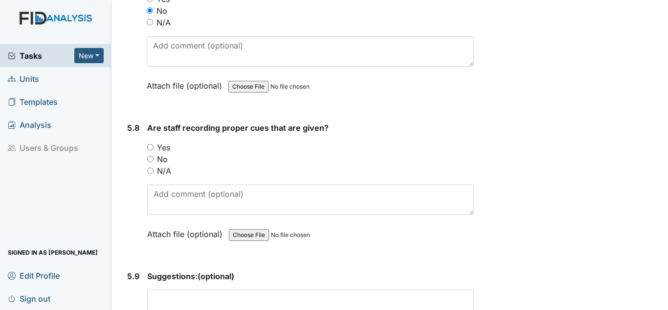
scroll to position [6947, 0]
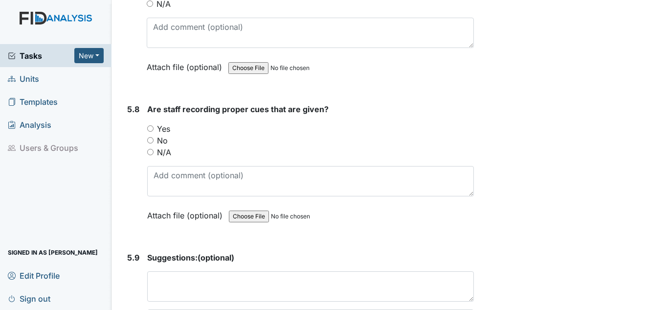
click at [166, 125] on label "Yes" at bounding box center [163, 129] width 13 height 12
click at [154, 125] on input "Yes" at bounding box center [150, 128] width 6 height 6
radio input "true"
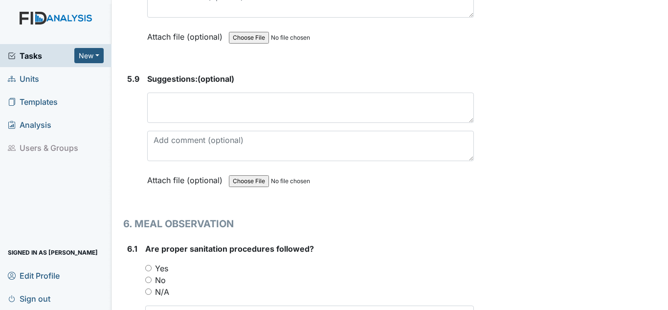
scroll to position [7143, 0]
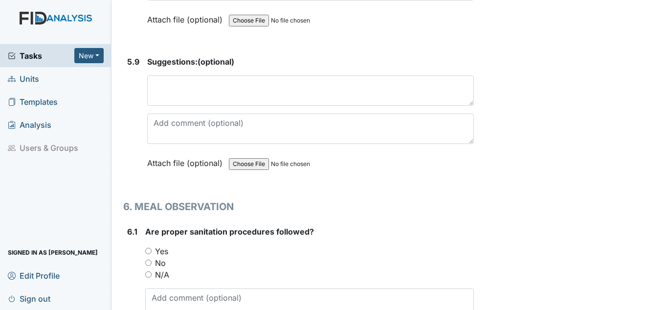
click at [168, 250] on div "Yes" at bounding box center [309, 251] width 329 height 12
click at [167, 253] on div "Yes" at bounding box center [309, 251] width 329 height 12
click at [156, 252] on label "Yes" at bounding box center [161, 251] width 13 height 12
click at [152, 252] on input "Yes" at bounding box center [148, 251] width 6 height 6
radio input "true"
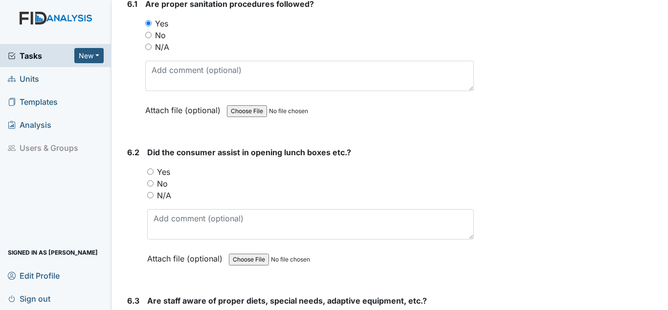
scroll to position [7387, 0]
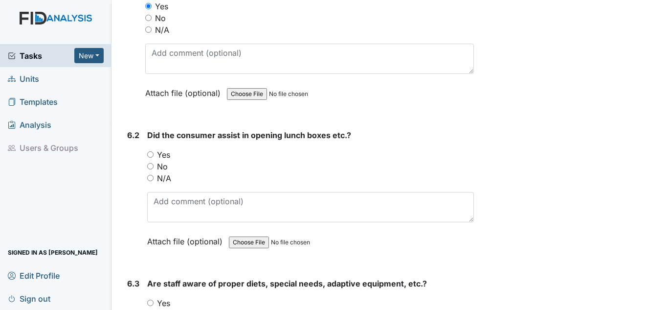
click at [162, 156] on label "Yes" at bounding box center [163, 155] width 13 height 12
click at [154, 156] on input "Yes" at bounding box center [150, 154] width 6 height 6
radio input "true"
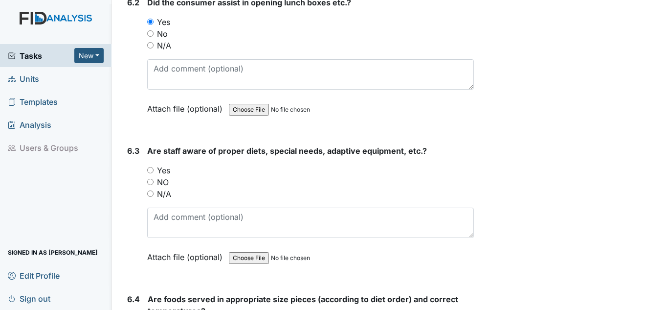
scroll to position [7534, 0]
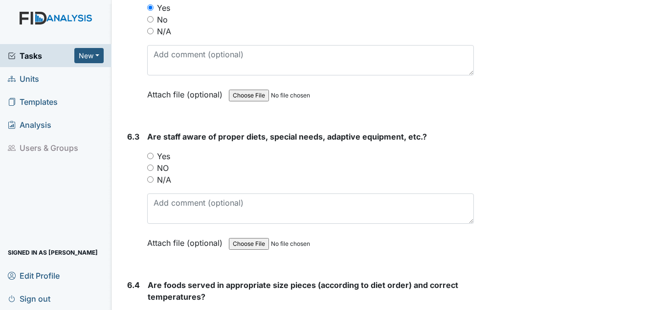
click at [164, 161] on label "Yes" at bounding box center [163, 156] width 13 height 12
click at [154, 159] on input "Yes" at bounding box center [150, 156] width 6 height 6
radio input "true"
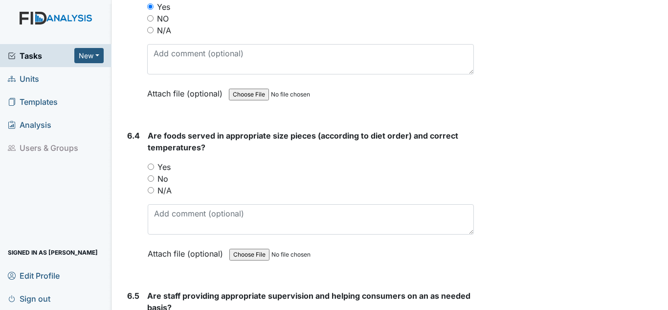
scroll to position [7730, 0]
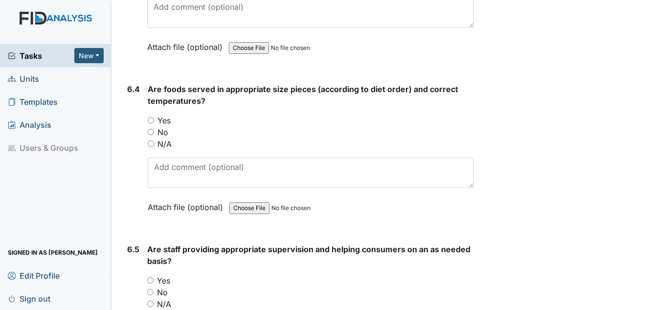
click at [164, 127] on label "No" at bounding box center [163, 132] width 11 height 12
click at [154, 129] on input "No" at bounding box center [151, 132] width 6 height 6
radio input "true"
click at [166, 125] on label "Yes" at bounding box center [164, 120] width 13 height 12
click at [154, 123] on input "Yes" at bounding box center [151, 120] width 6 height 6
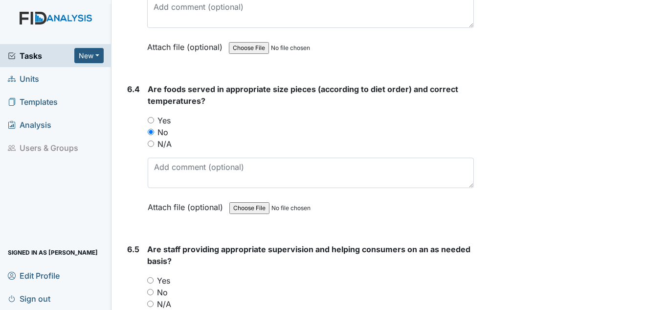
radio input "true"
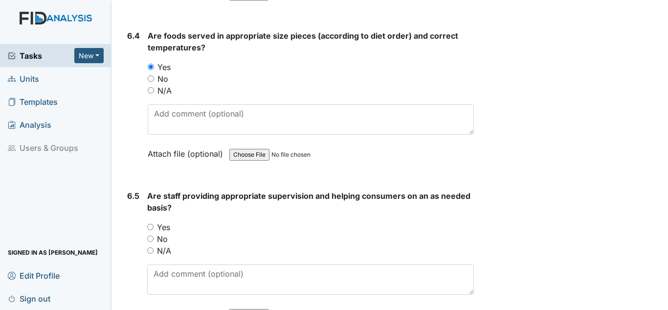
scroll to position [7877, 0]
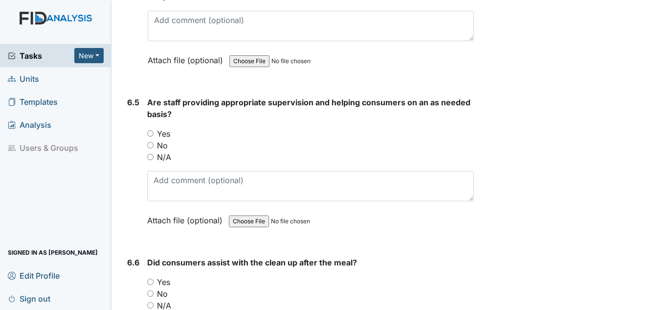
click at [170, 131] on label "Yes" at bounding box center [163, 134] width 13 height 12
click at [154, 131] on input "Yes" at bounding box center [150, 133] width 6 height 6
radio input "true"
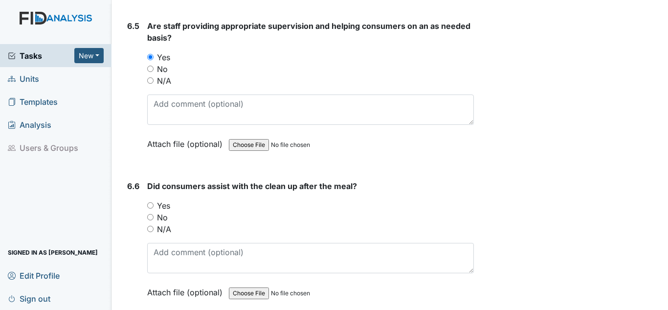
scroll to position [7974, 0]
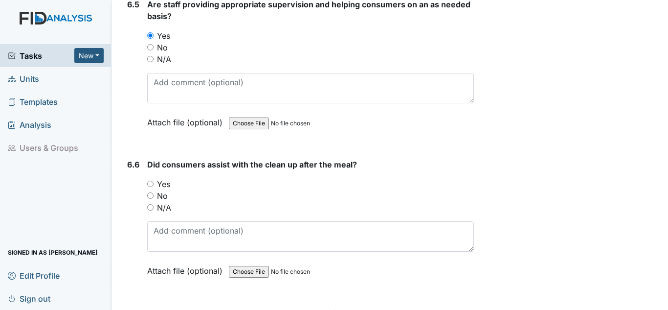
click at [170, 187] on label "Yes" at bounding box center [163, 184] width 13 height 12
click at [154, 187] on input "Yes" at bounding box center [150, 184] width 6 height 6
radio input "true"
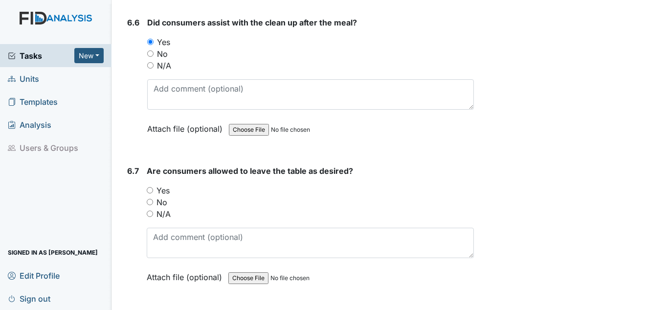
scroll to position [8121, 0]
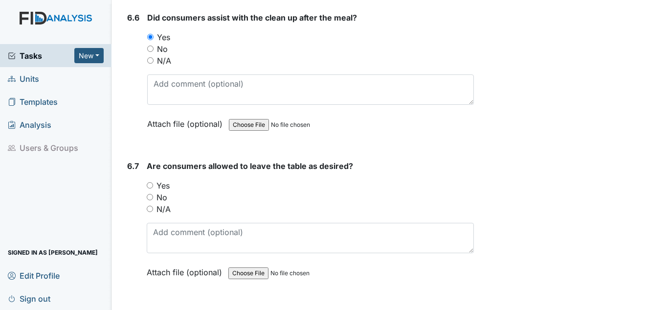
click at [164, 187] on label "Yes" at bounding box center [163, 186] width 13 height 12
click at [153, 187] on input "Yes" at bounding box center [150, 185] width 6 height 6
radio input "true"
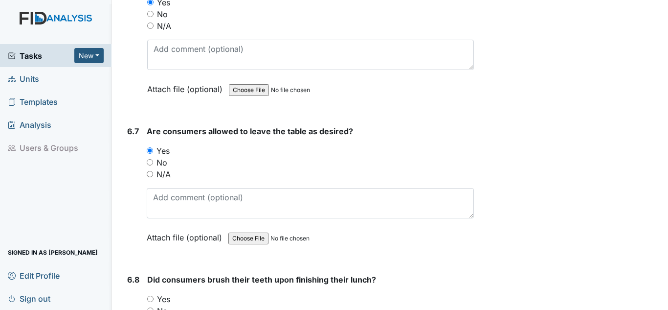
scroll to position [8219, 0]
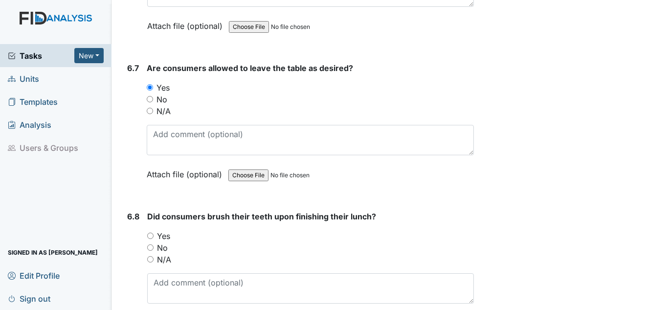
click at [165, 234] on label "Yes" at bounding box center [163, 236] width 13 height 12
click at [154, 234] on input "Yes" at bounding box center [150, 235] width 6 height 6
radio input "true"
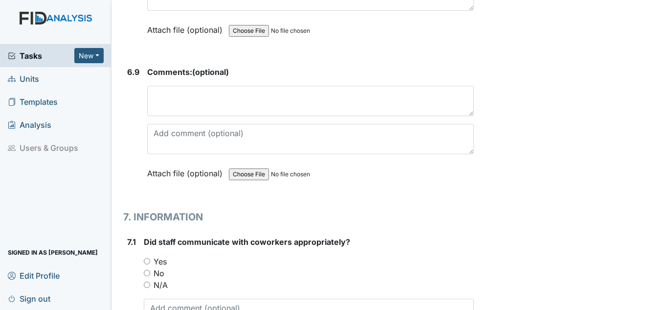
scroll to position [8610, 0]
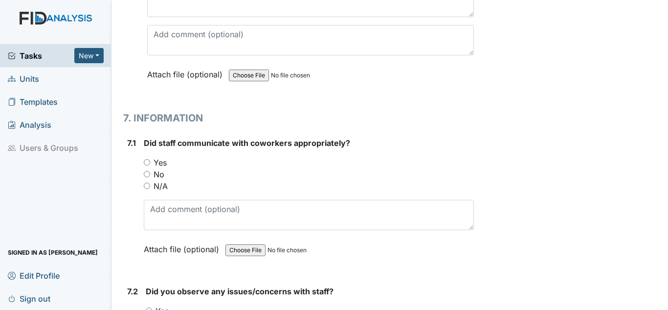
click at [165, 165] on label "Yes" at bounding box center [160, 163] width 13 height 12
click at [150, 165] on input "Yes" at bounding box center [147, 162] width 6 height 6
radio input "true"
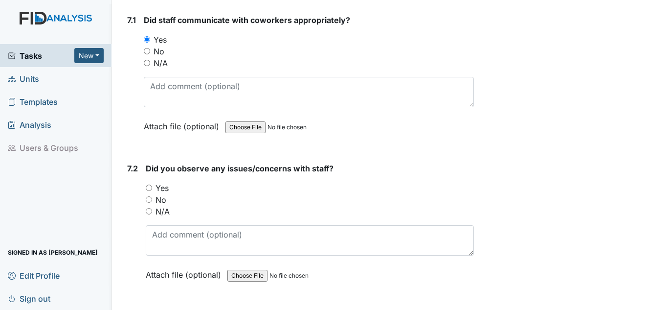
scroll to position [8757, 0]
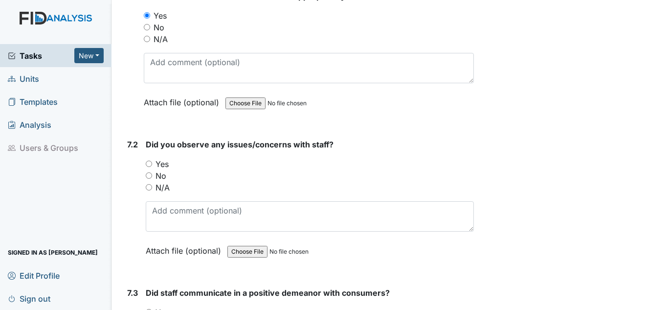
click at [159, 177] on label "No" at bounding box center [161, 176] width 11 height 12
click at [152, 177] on input "No" at bounding box center [149, 175] width 6 height 6
radio input "true"
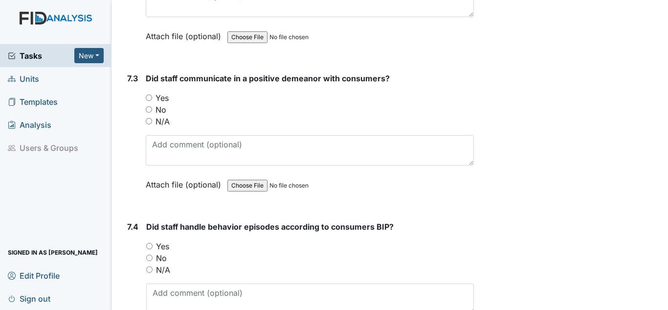
scroll to position [9002, 0]
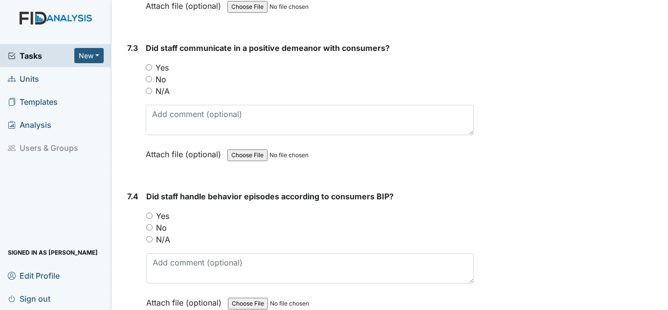
click at [164, 67] on label "Yes" at bounding box center [162, 68] width 13 height 12
click at [152, 67] on input "Yes" at bounding box center [149, 67] width 6 height 6
radio input "true"
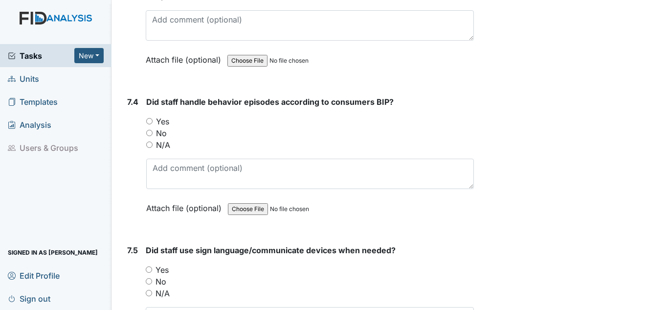
scroll to position [9100, 0]
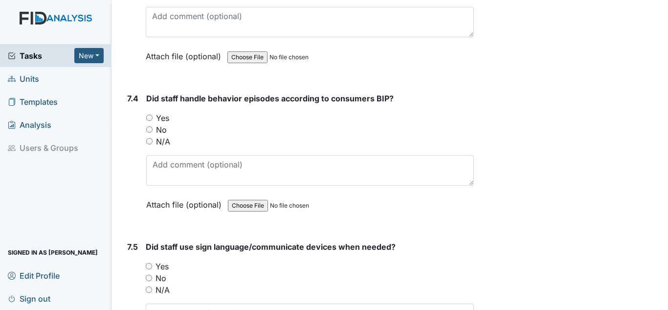
click at [159, 114] on label "Yes" at bounding box center [162, 118] width 13 height 12
click at [153, 114] on input "Yes" at bounding box center [149, 117] width 6 height 6
radio input "true"
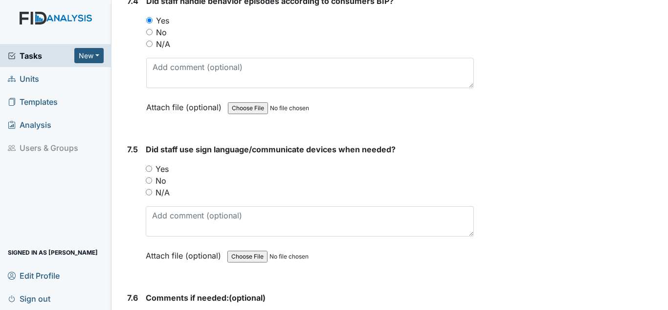
scroll to position [9197, 0]
click at [158, 170] on label "Yes" at bounding box center [162, 168] width 13 height 12
click at [152, 170] on input "Yes" at bounding box center [149, 168] width 6 height 6
radio input "true"
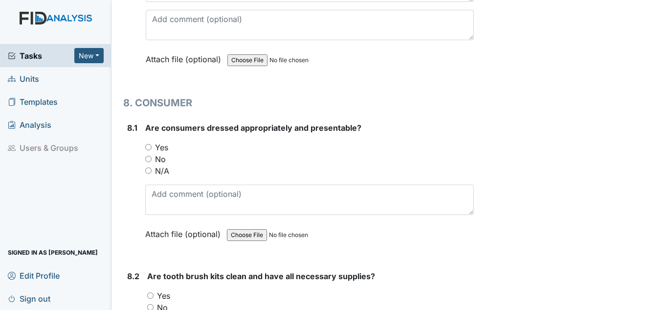
scroll to position [9540, 0]
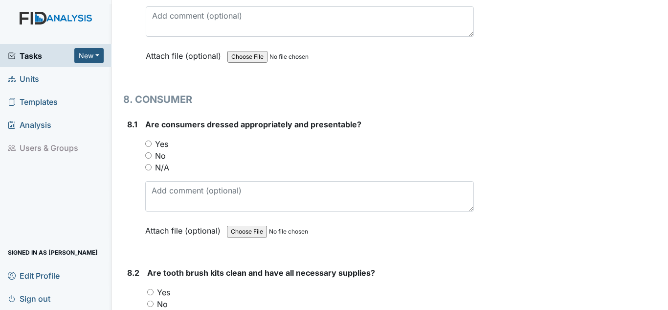
click at [162, 145] on label "Yes" at bounding box center [161, 144] width 13 height 12
click at [152, 145] on input "Yes" at bounding box center [148, 143] width 6 height 6
radio input "true"
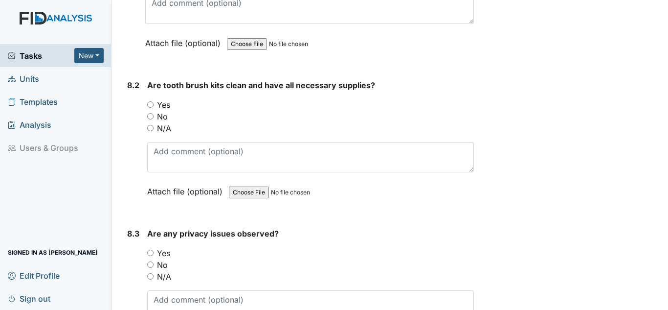
scroll to position [9736, 0]
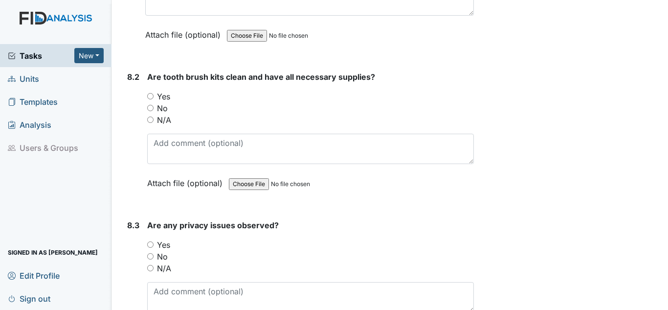
click at [162, 95] on label "Yes" at bounding box center [163, 97] width 13 height 12
click at [154, 95] on input "Yes" at bounding box center [150, 96] width 6 height 6
radio input "true"
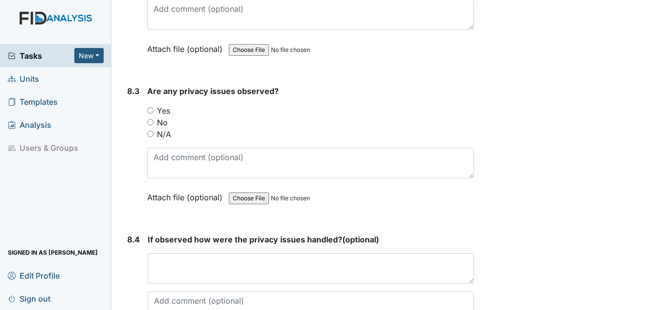
scroll to position [9882, 0]
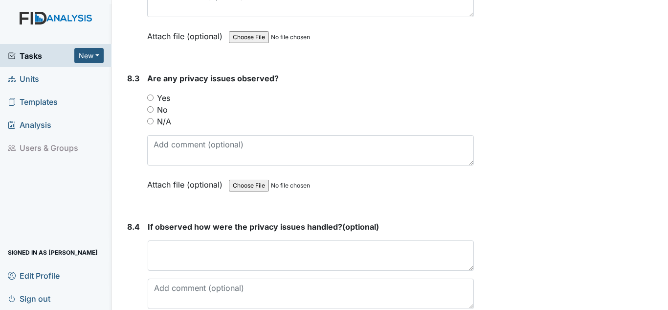
click at [165, 108] on label "No" at bounding box center [162, 110] width 11 height 12
click at [154, 108] on input "No" at bounding box center [150, 109] width 6 height 6
radio input "true"
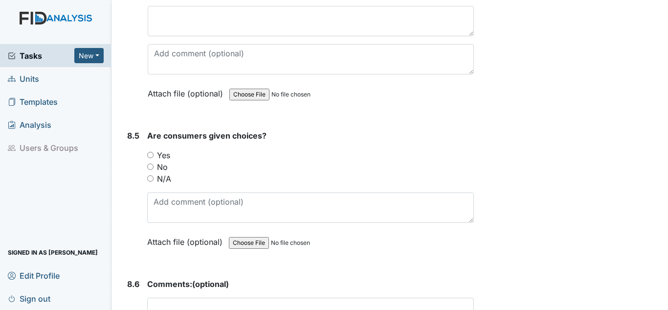
scroll to position [10176, 0]
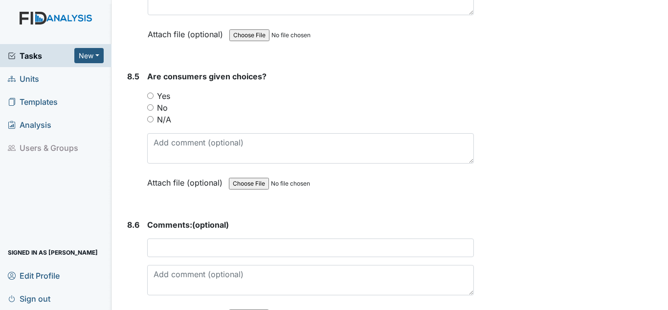
click at [167, 100] on label "Yes" at bounding box center [163, 96] width 13 height 12
click at [154, 99] on input "Yes" at bounding box center [150, 95] width 6 height 6
radio input "true"
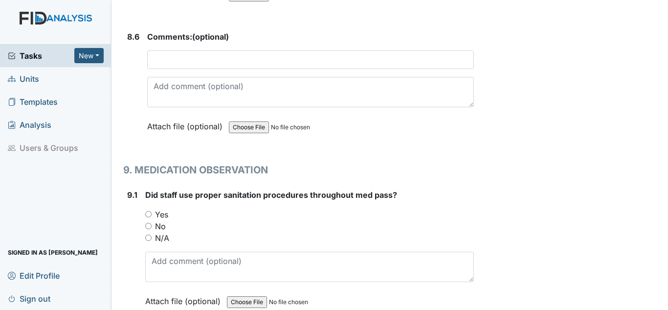
scroll to position [10421, 0]
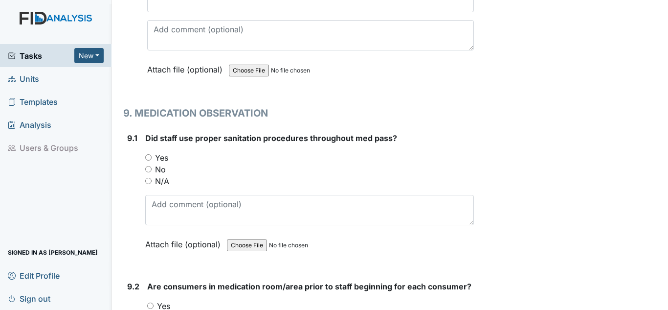
click at [160, 158] on label "Yes" at bounding box center [161, 158] width 13 height 12
click at [152, 158] on input "Yes" at bounding box center [148, 157] width 6 height 6
radio input "true"
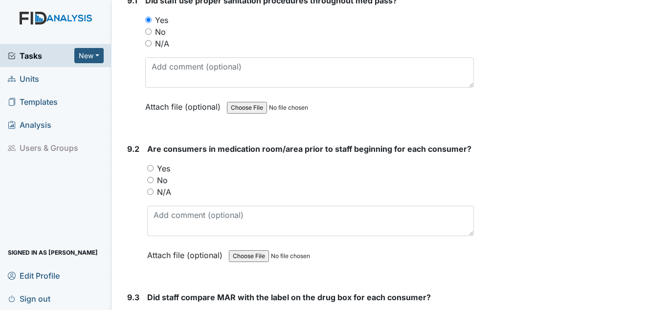
scroll to position [10567, 0]
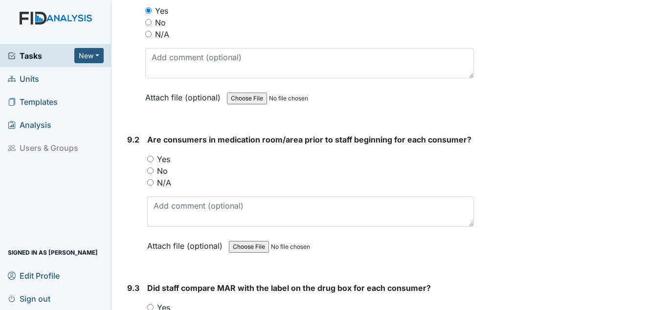
click at [156, 159] on div "Yes" at bounding box center [310, 159] width 327 height 12
click at [164, 154] on label "Yes" at bounding box center [163, 159] width 13 height 12
click at [154, 156] on input "Yes" at bounding box center [150, 159] width 6 height 6
radio input "true"
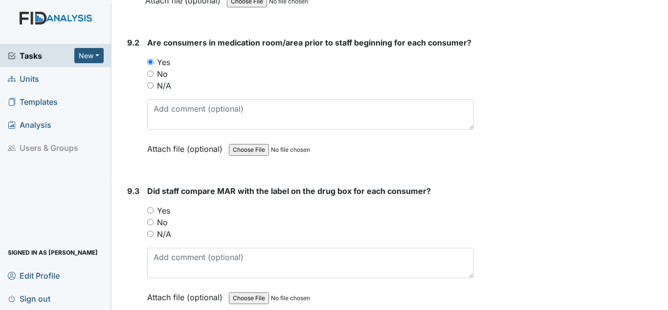
scroll to position [10665, 0]
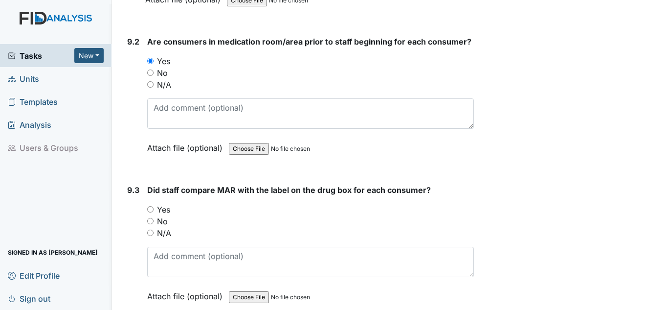
click at [165, 212] on label "Yes" at bounding box center [163, 210] width 13 height 12
click at [154, 212] on input "Yes" at bounding box center [150, 209] width 6 height 6
radio input "true"
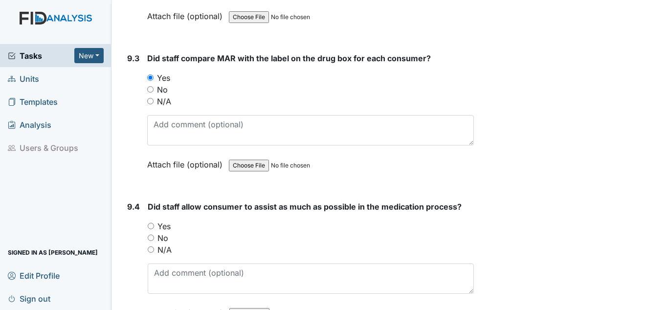
scroll to position [10861, 0]
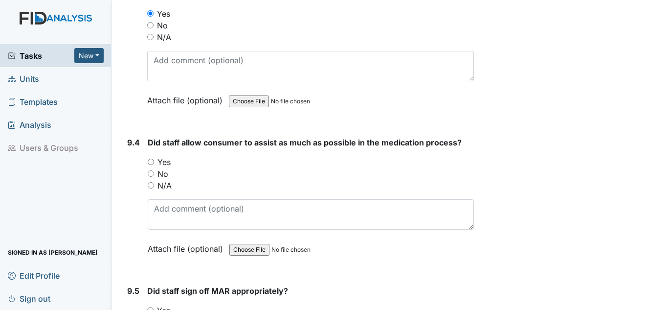
click at [166, 161] on label "Yes" at bounding box center [164, 162] width 13 height 12
click at [154, 161] on input "Yes" at bounding box center [151, 162] width 6 height 6
radio input "true"
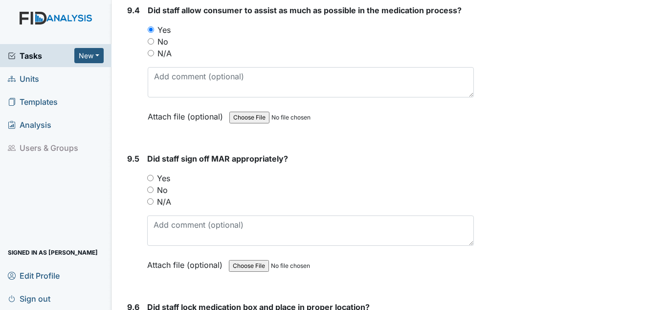
scroll to position [11008, 0]
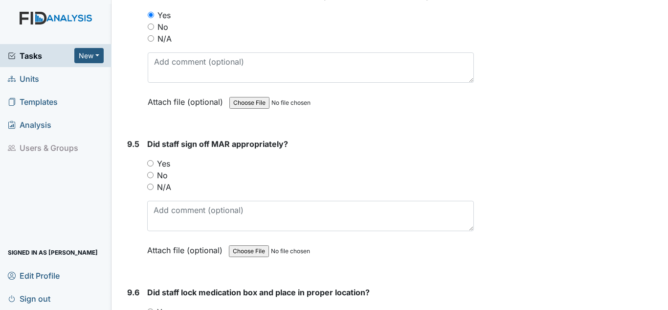
click at [162, 157] on div "Did staff sign off MAR appropriately? You must select one of the below options.…" at bounding box center [310, 200] width 327 height 125
click at [162, 163] on label "Yes" at bounding box center [163, 164] width 13 height 12
click at [154, 163] on input "Yes" at bounding box center [150, 163] width 6 height 6
radio input "true"
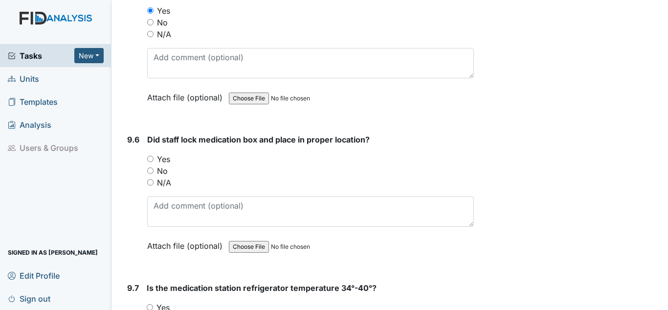
scroll to position [11203, 0]
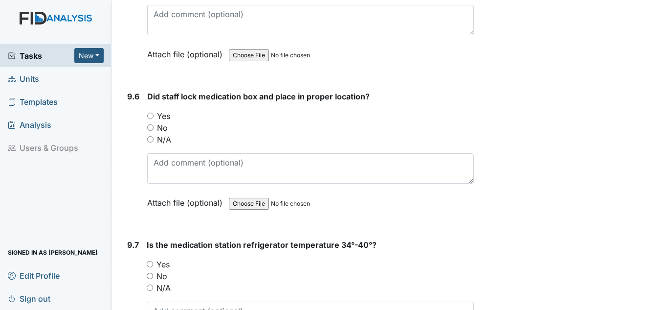
click at [163, 118] on label "Yes" at bounding box center [163, 116] width 13 height 12
click at [154, 118] on input "Yes" at bounding box center [150, 116] width 6 height 6
radio input "true"
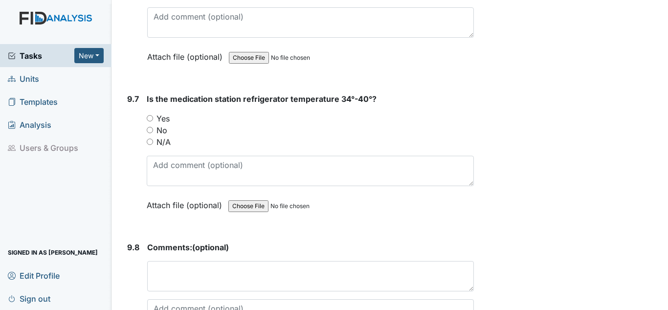
scroll to position [11350, 0]
click at [168, 114] on label "Yes" at bounding box center [163, 118] width 13 height 12
click at [153, 114] on input "Yes" at bounding box center [150, 117] width 6 height 6
radio input "true"
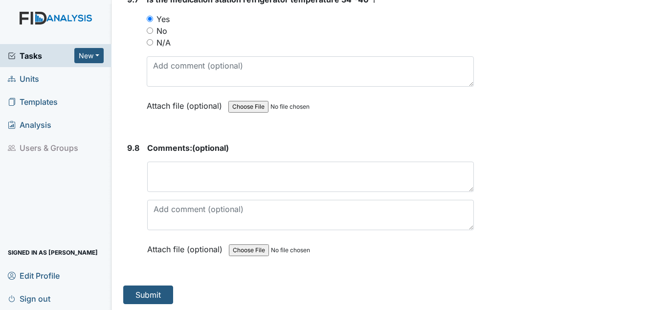
scroll to position [11450, 0]
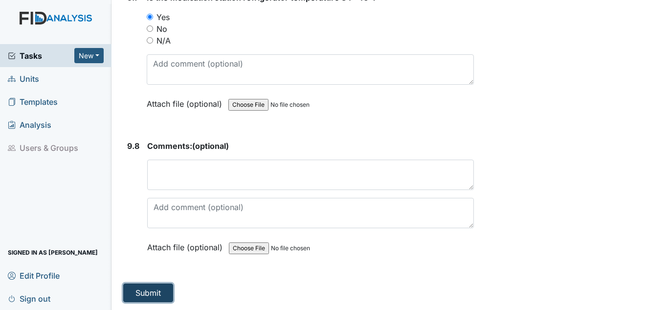
click at [142, 289] on button "Submit" at bounding box center [148, 292] width 50 height 19
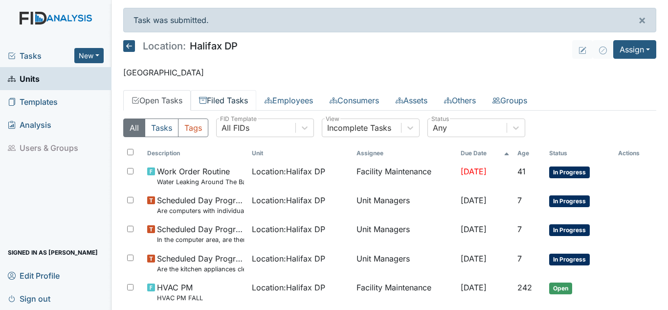
click at [245, 96] on link "Filed Tasks" at bounding box center [224, 100] width 66 height 21
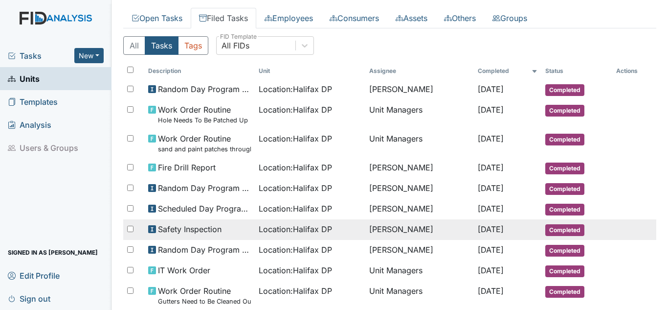
scroll to position [98, 0]
